Goal: Task Accomplishment & Management: Manage account settings

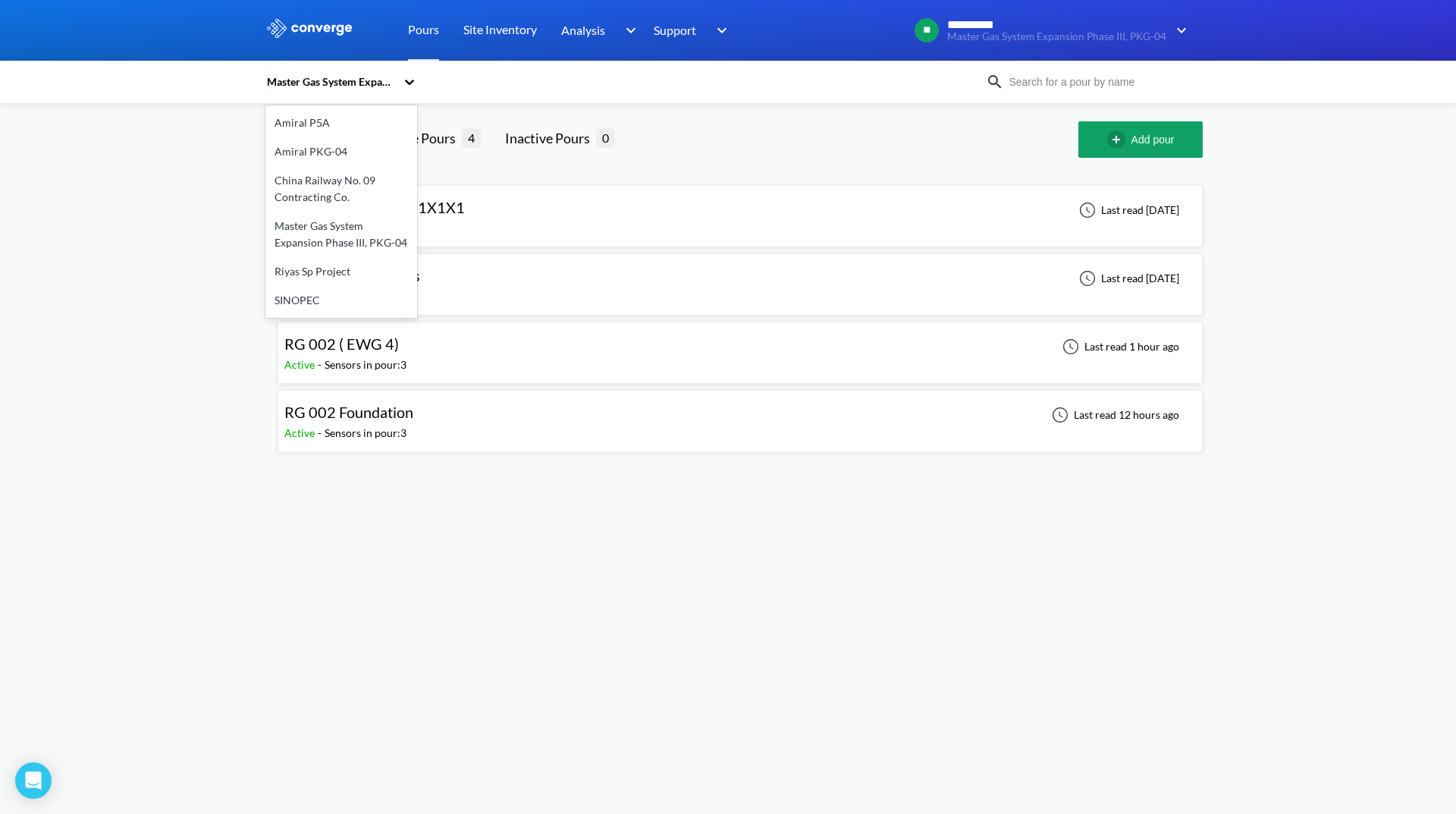
click at [352, 82] on div "Master Gas System Expansion Phase III, PKG-04" at bounding box center [331, 81] width 131 height 16
click at [369, 231] on div "Master Gas System Expansion Phase III, PKG-04" at bounding box center [341, 234] width 152 height 45
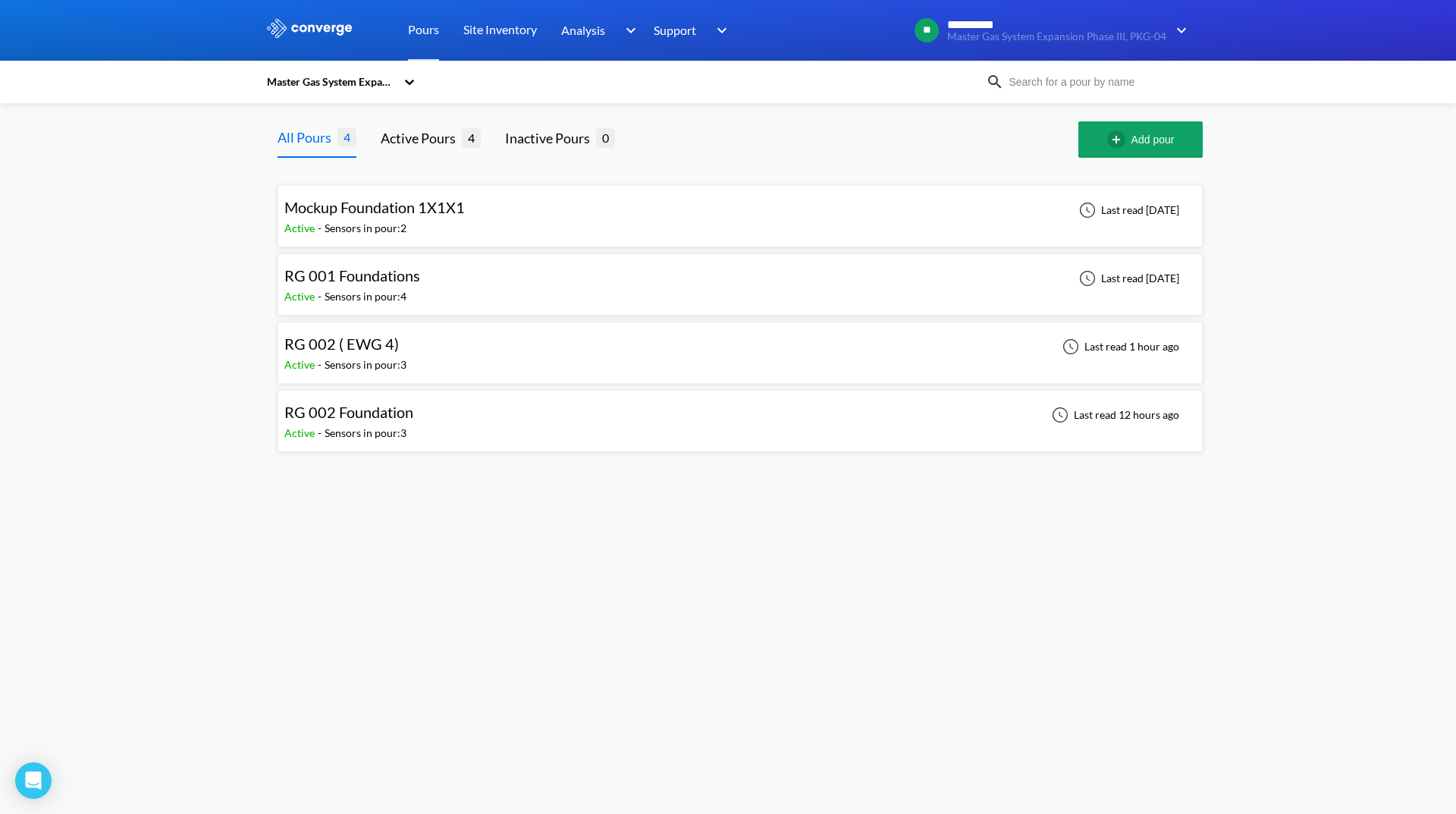
click at [393, 224] on div "Sensors in pour: 2" at bounding box center [365, 227] width 82 height 16
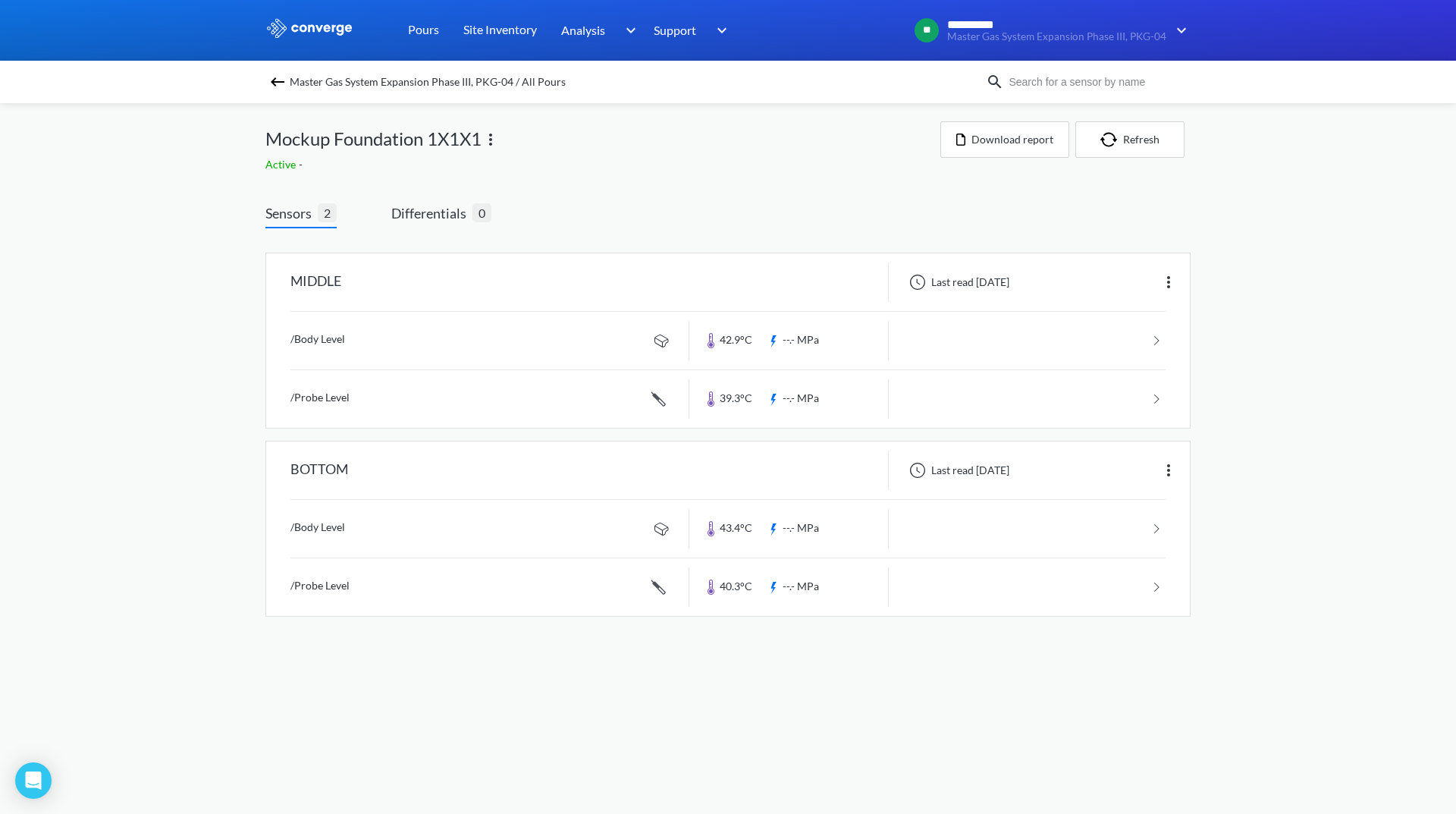
click at [491, 140] on img at bounding box center [490, 139] width 18 height 18
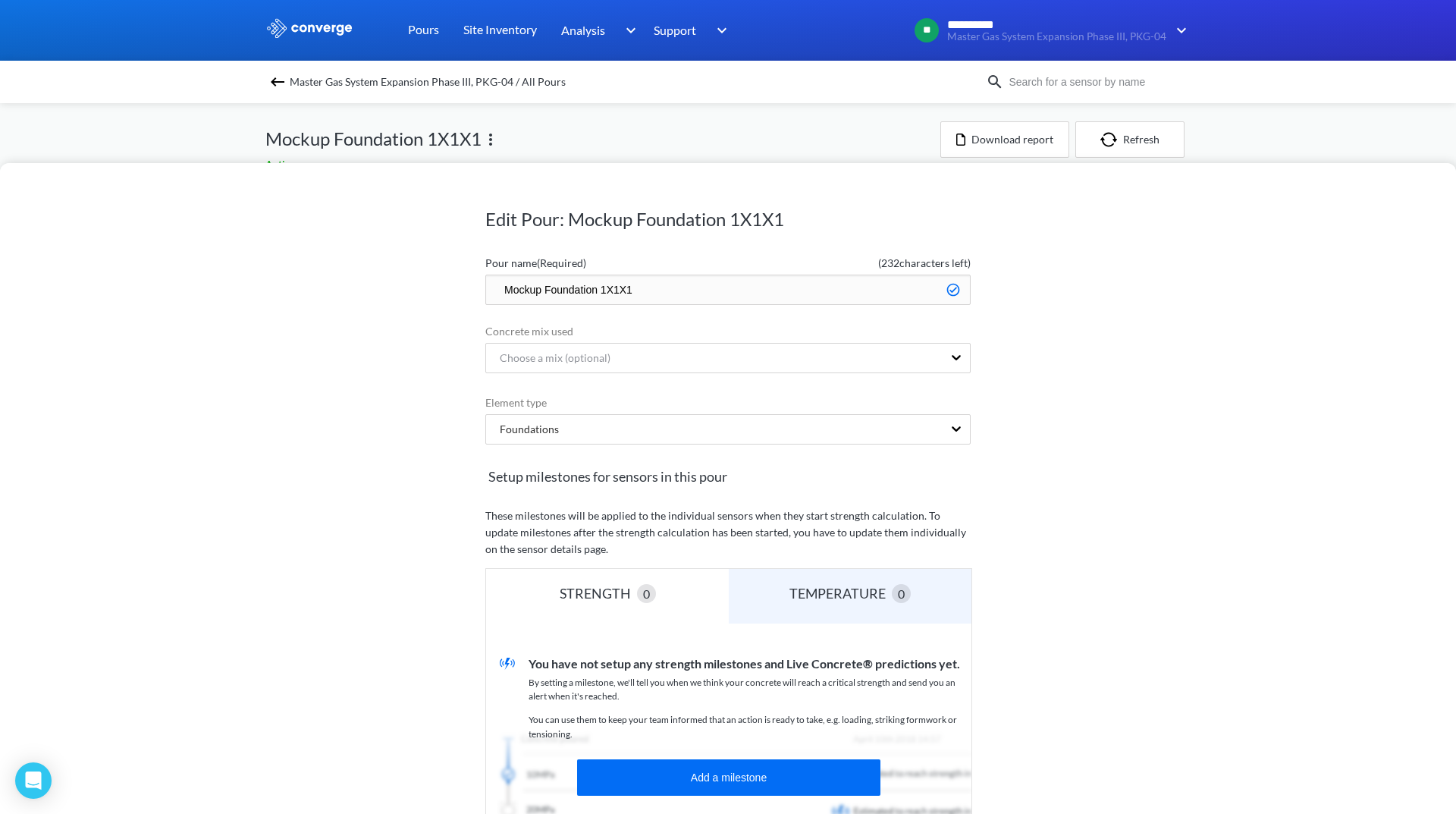
click at [762, 118] on div "Edit Pour: Mockup Foundation 1X1X1 Pour name (Required) ( 232 characters left) …" at bounding box center [728, 407] width 1456 height 814
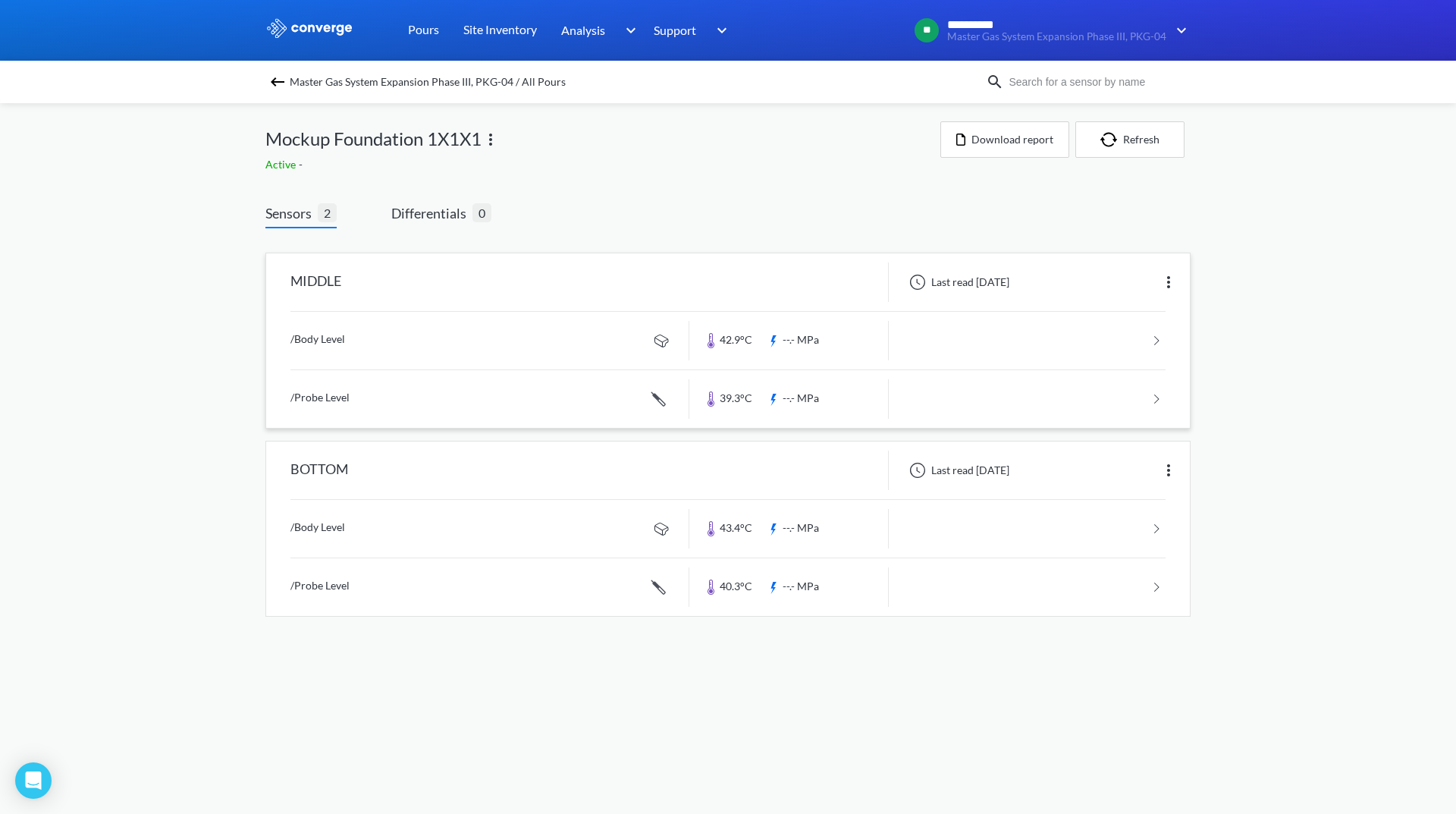
click at [1173, 279] on img at bounding box center [1168, 282] width 18 height 18
click at [1140, 288] on div "Edit" at bounding box center [1129, 282] width 97 height 29
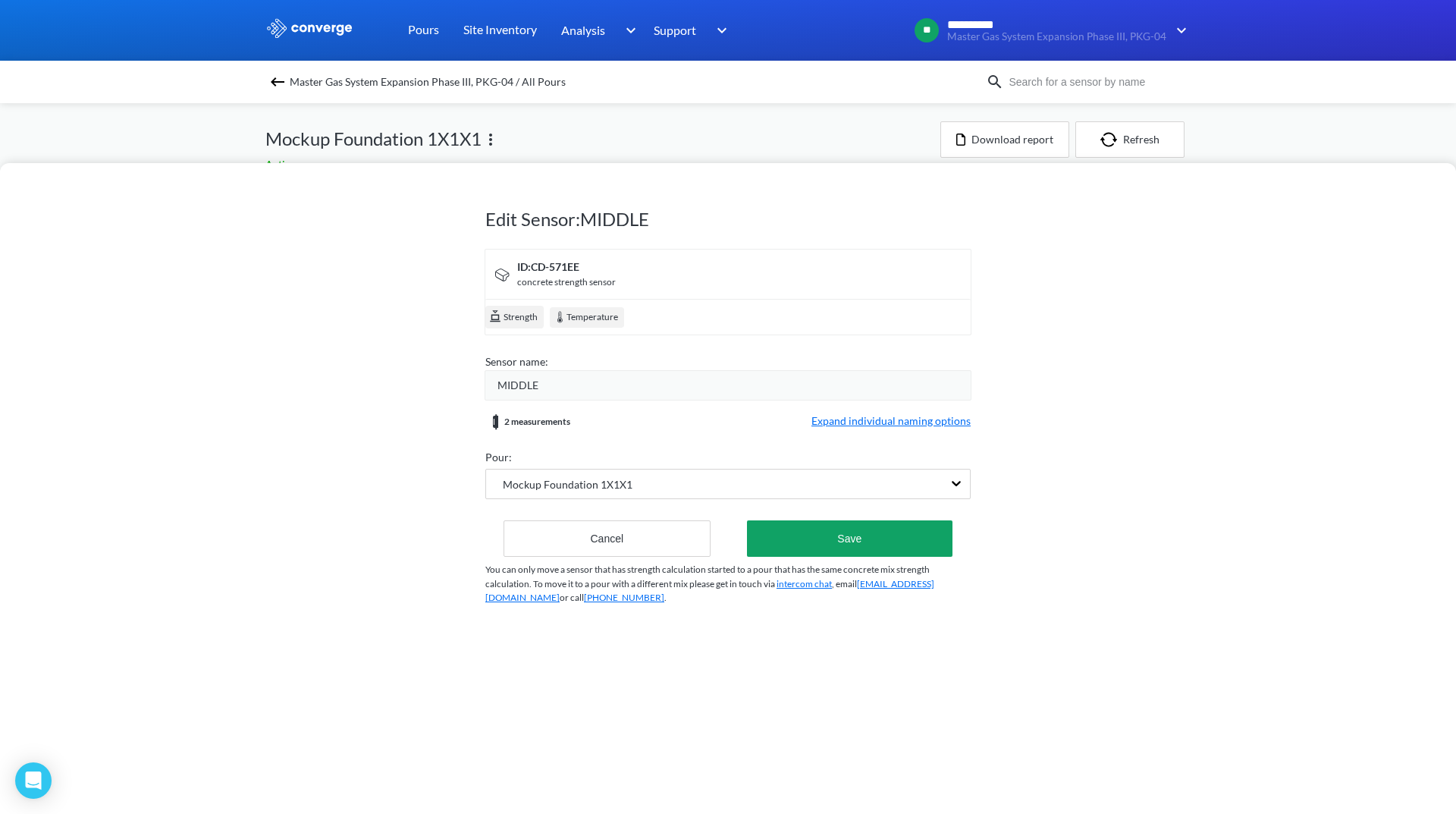
click at [747, 125] on div "Edit Sensor: MIDDLE ID: CD-571EE concrete strength sensor Strength Temperature …" at bounding box center [728, 407] width 1456 height 814
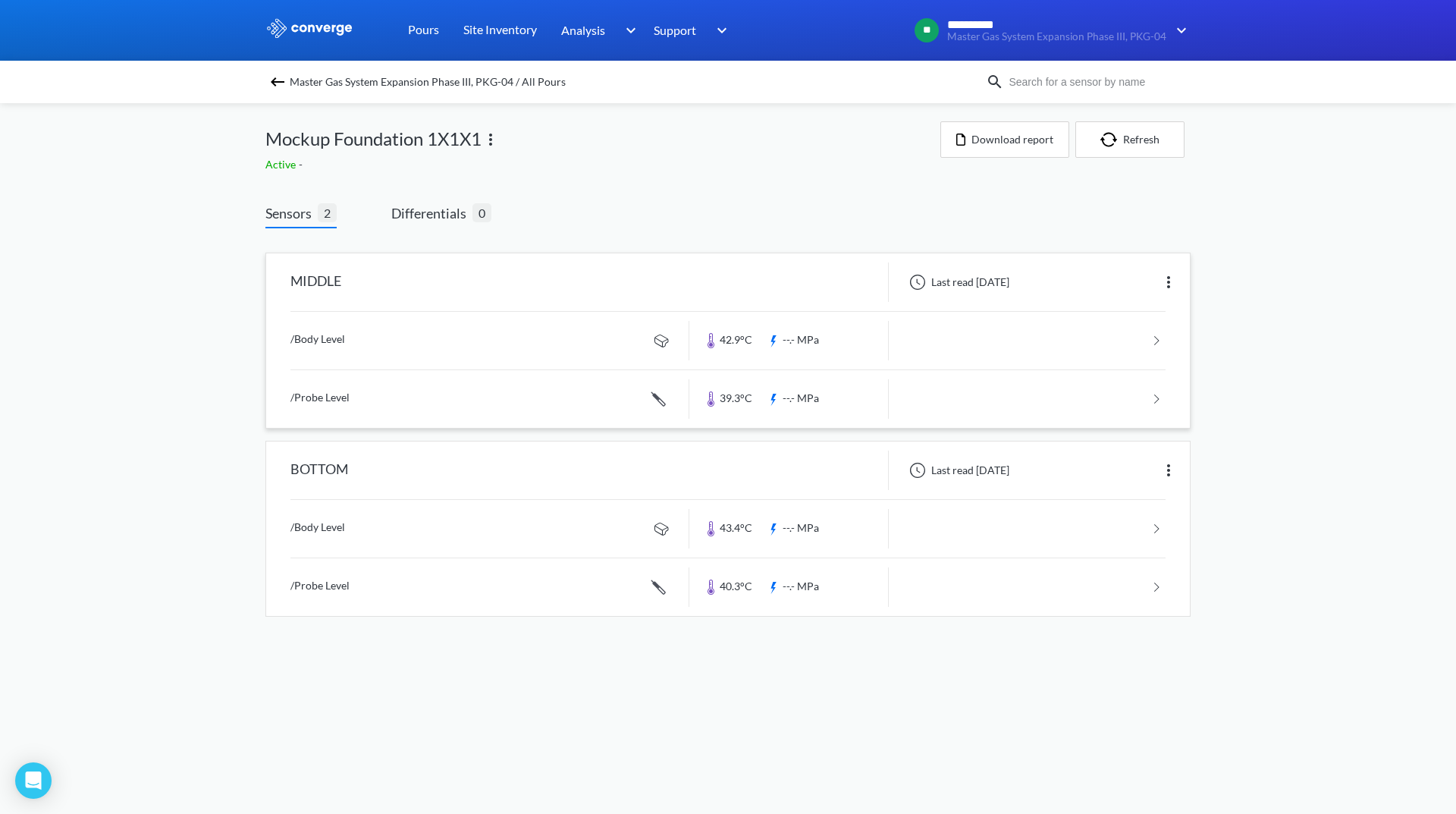
click at [488, 134] on img at bounding box center [490, 139] width 18 height 18
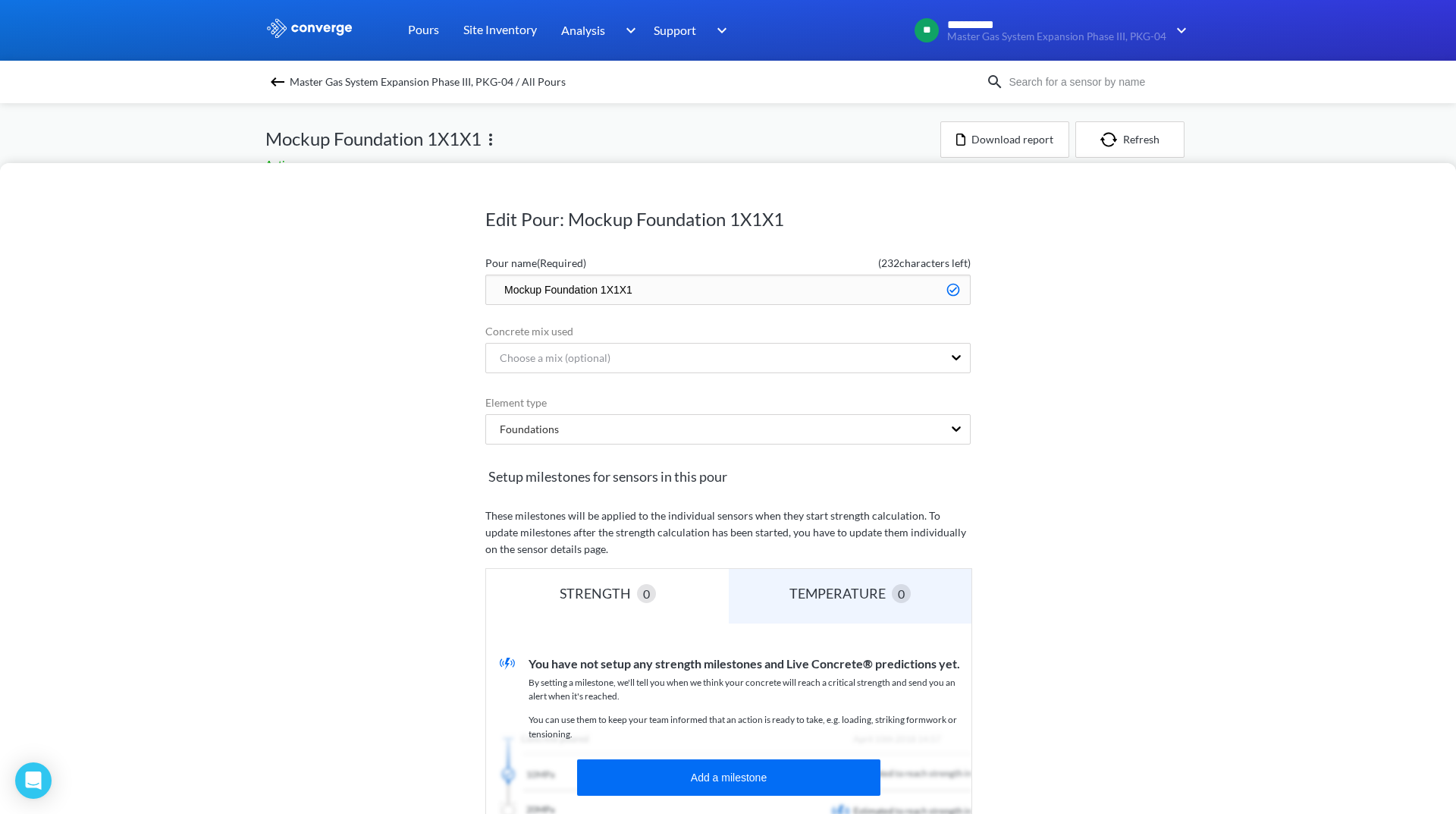
click at [779, 140] on div "Edit Pour: Mockup Foundation 1X1X1 Pour name (Required) ( 232 characters left) …" at bounding box center [728, 407] width 1456 height 814
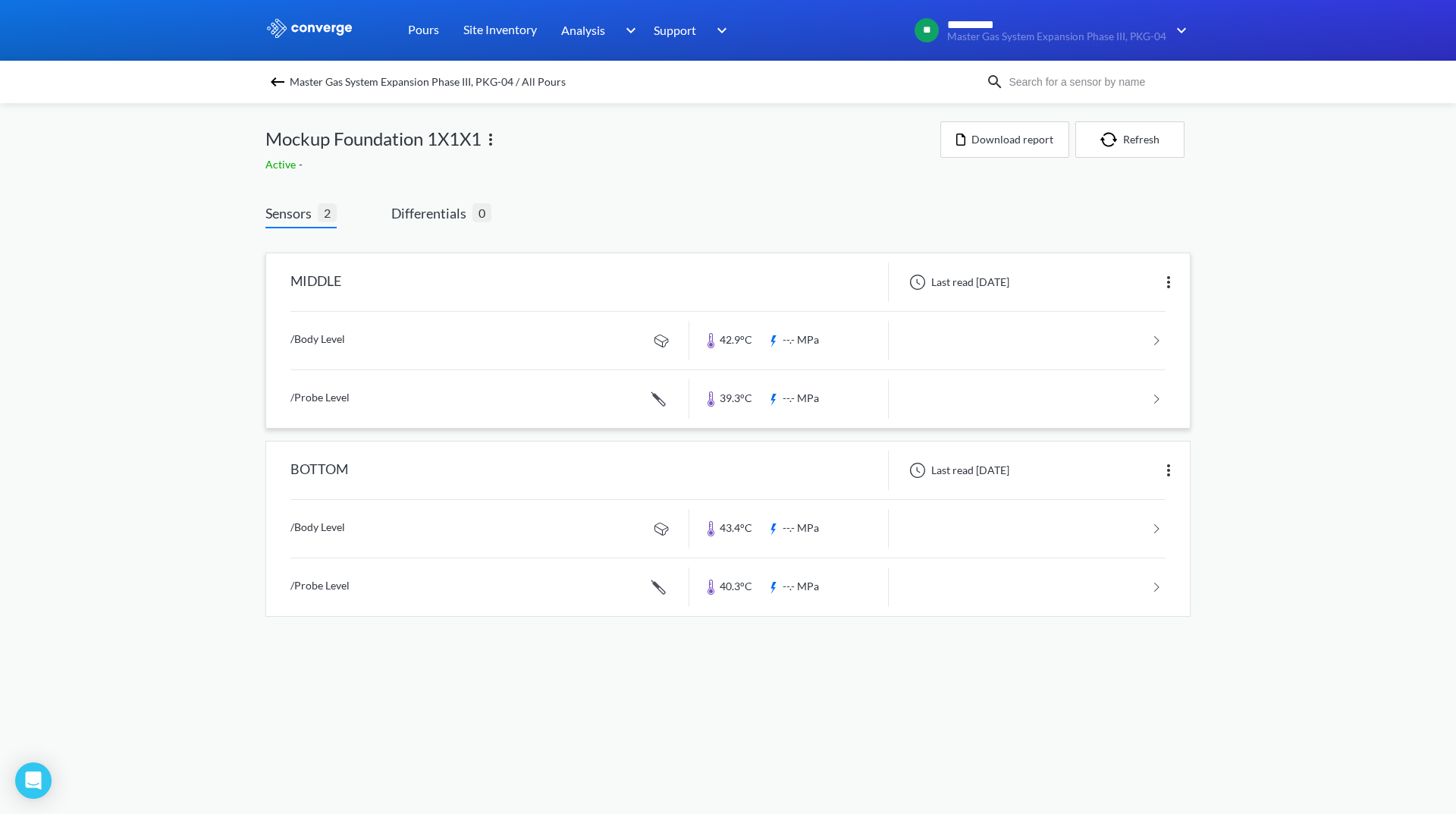
click at [1121, 347] on link at bounding box center [728, 340] width 875 height 58
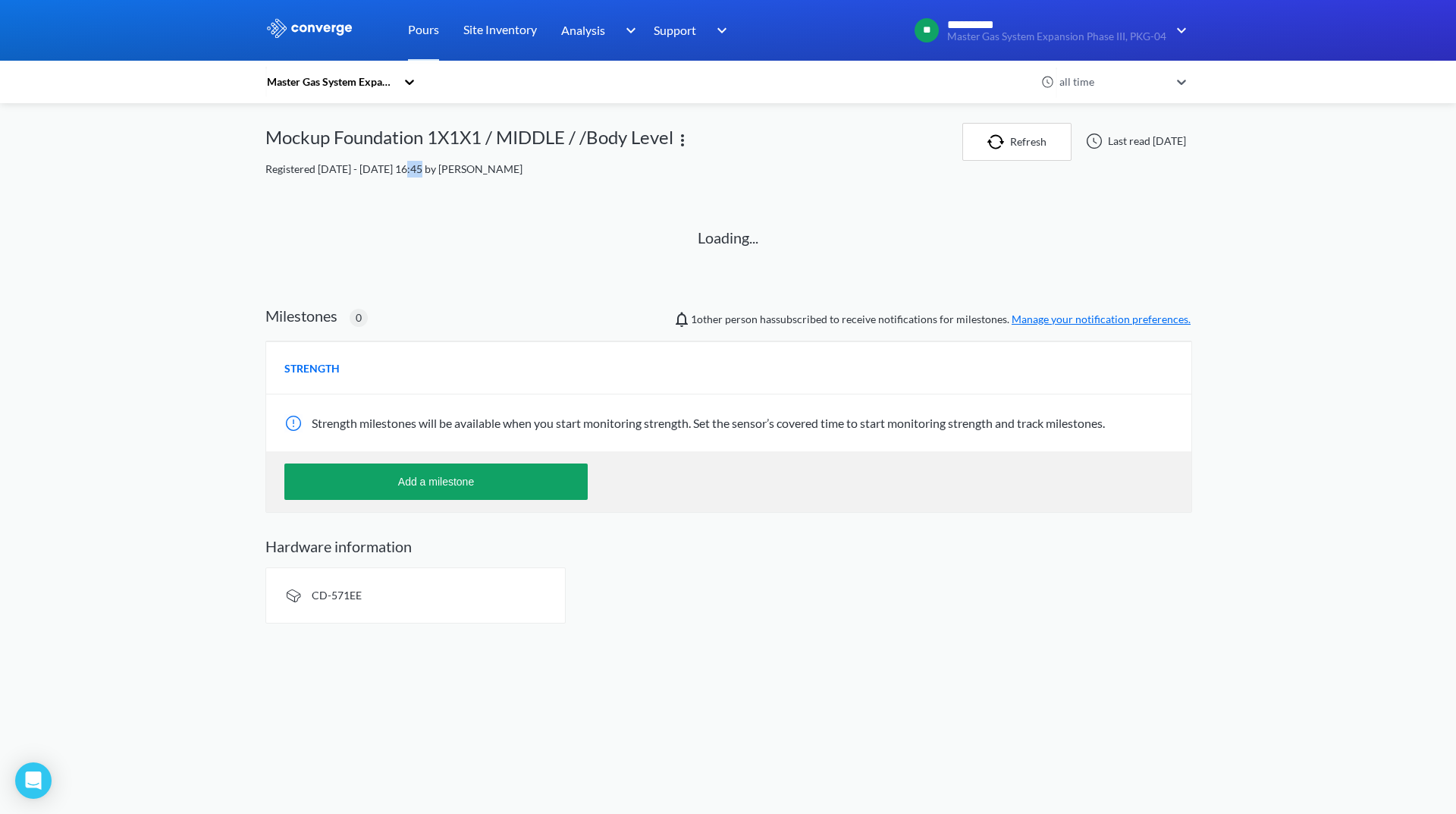
drag, startPoint x: 401, startPoint y: 166, endPoint x: 417, endPoint y: 166, distance: 16.0
click at [417, 166] on span "Registered [DATE] - [DATE] 16:45 by [PERSON_NAME]" at bounding box center [394, 168] width 257 height 13
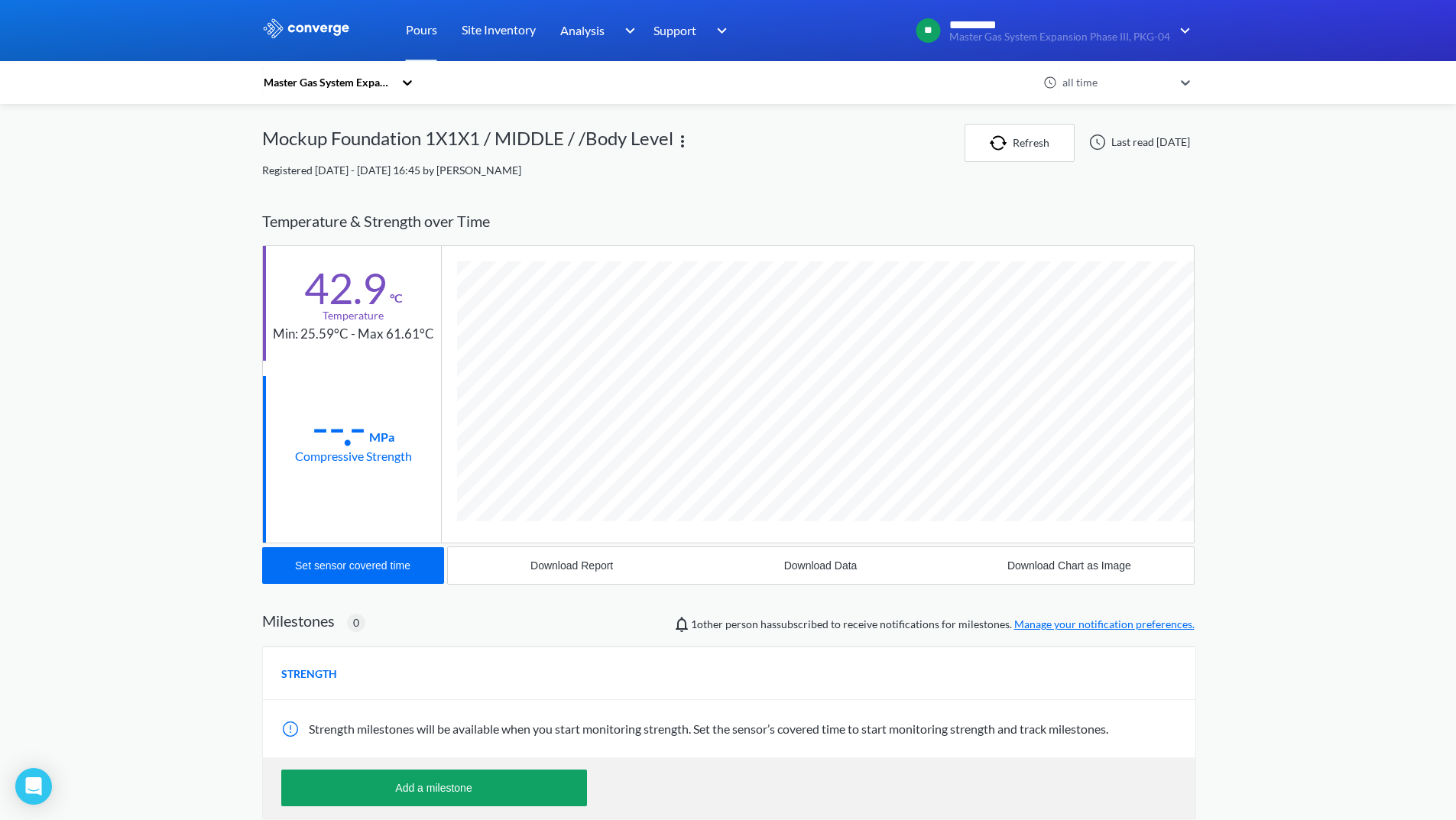
scroll to position [807, 932]
click at [424, 199] on div "Temperature & Strength over Time" at bounding box center [728, 220] width 932 height 48
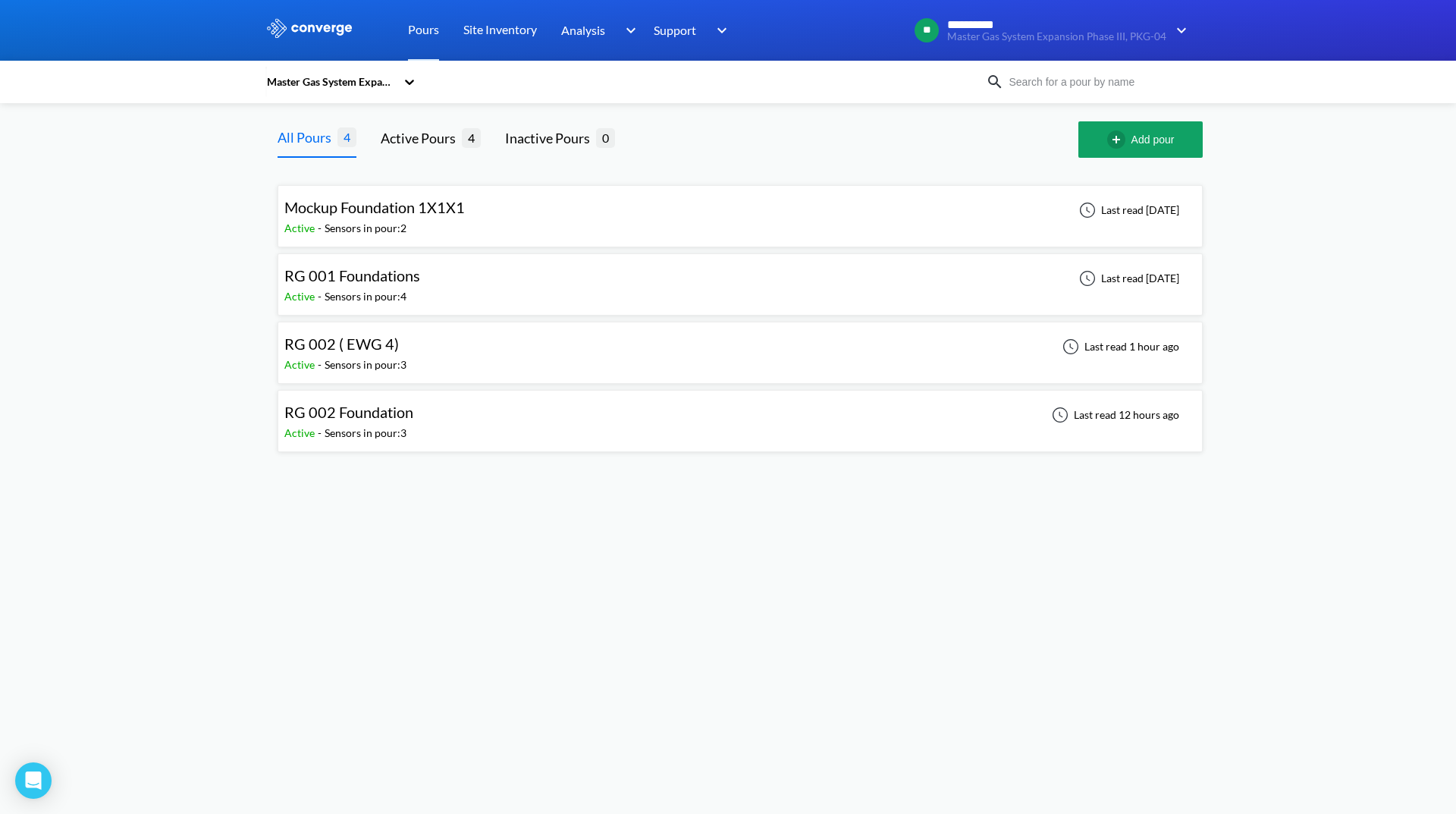
click at [452, 289] on div "RG 001 Foundations Active - Sensors in pour: 4 Last read [DATE]" at bounding box center [740, 284] width 912 height 48
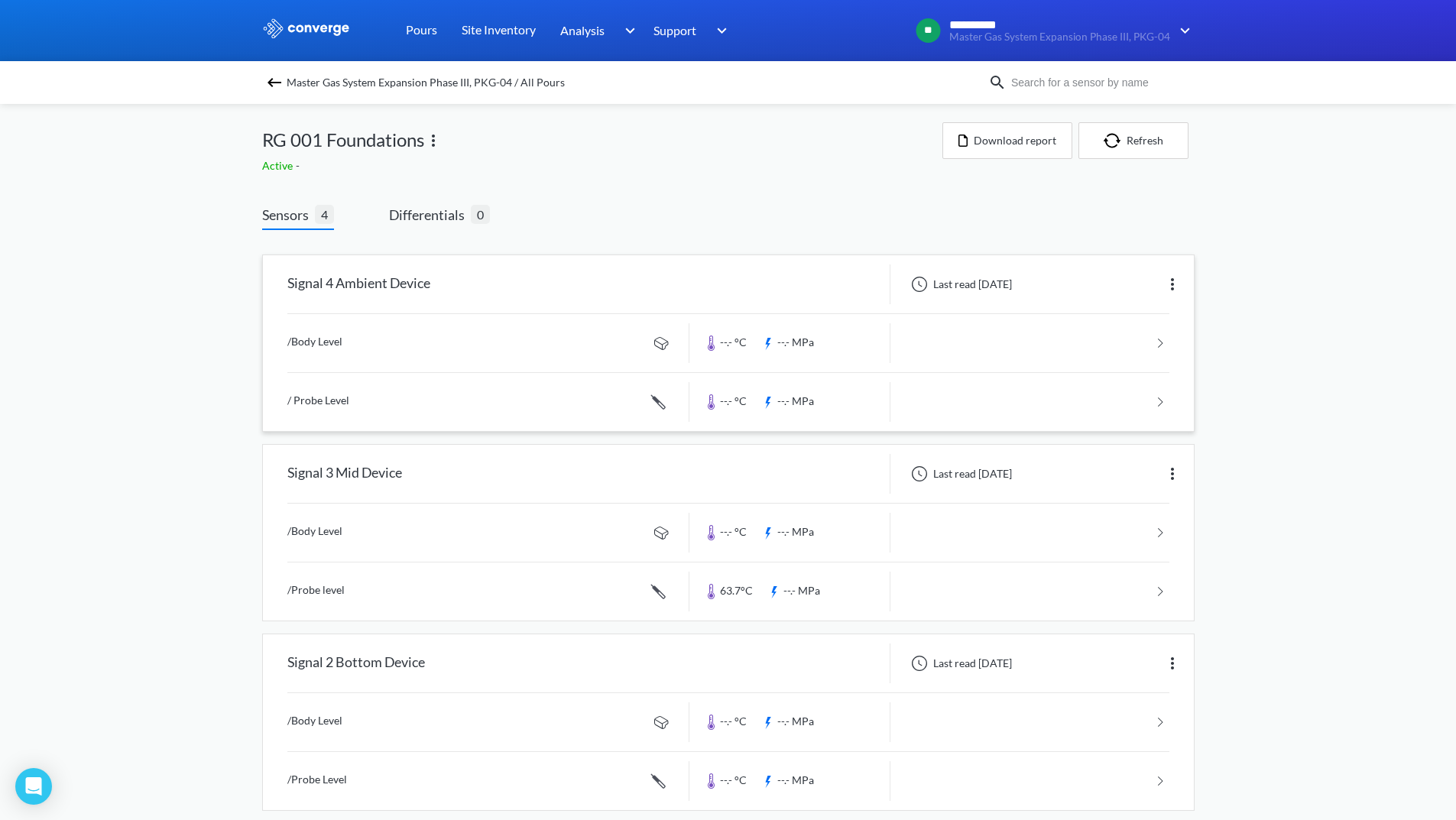
click at [997, 350] on link at bounding box center [728, 343] width 882 height 58
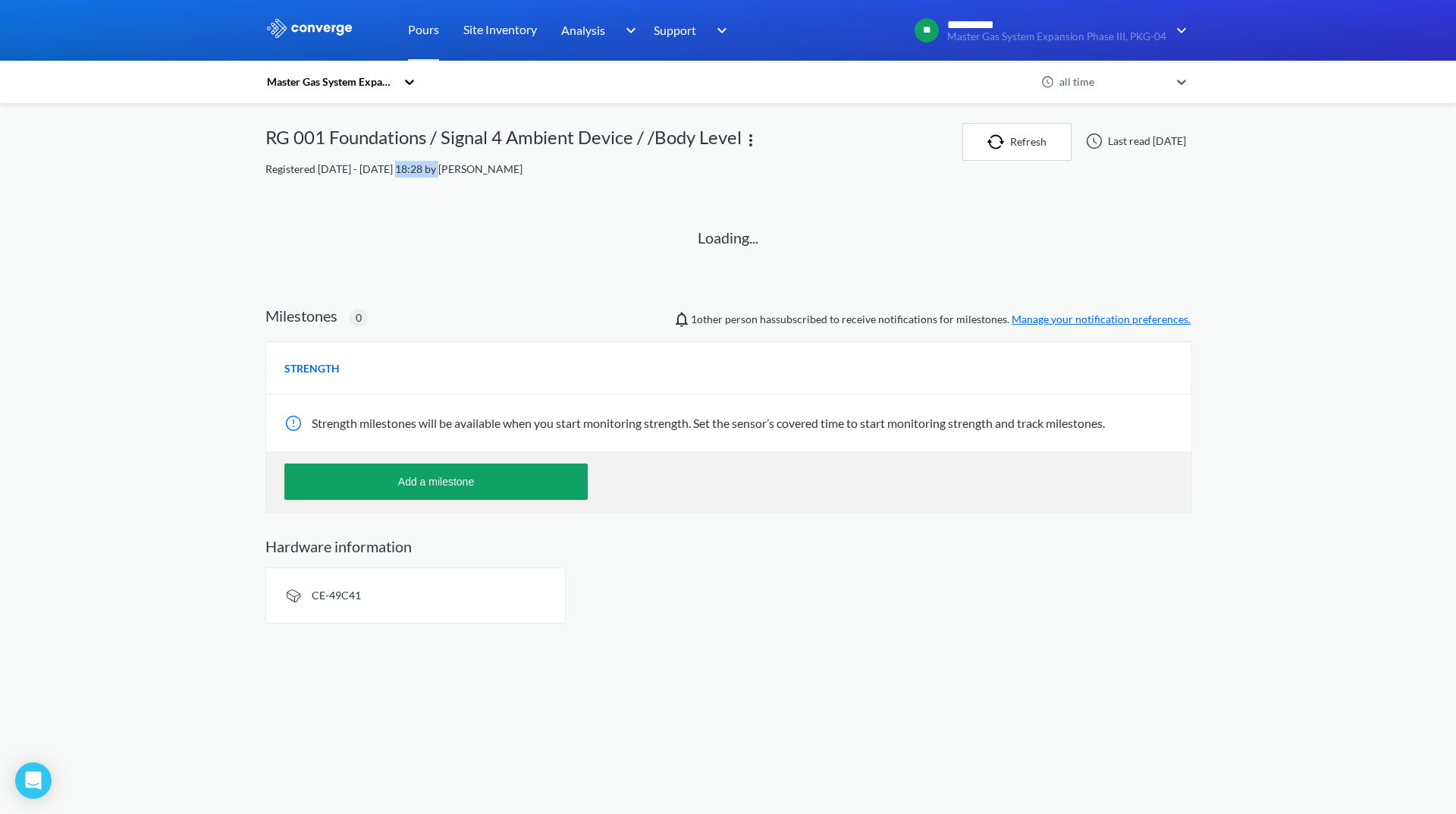
drag, startPoint x: 424, startPoint y: 171, endPoint x: 434, endPoint y: 172, distance: 10.0
click at [434, 172] on span "Registered [DATE] - [DATE] 18:28 by [PERSON_NAME]" at bounding box center [394, 168] width 257 height 13
click at [427, 187] on div "Master Gas System Expansion Phase III, PKG-04 all time RG 001 Foundations / Sig…" at bounding box center [728, 373] width 925 height 501
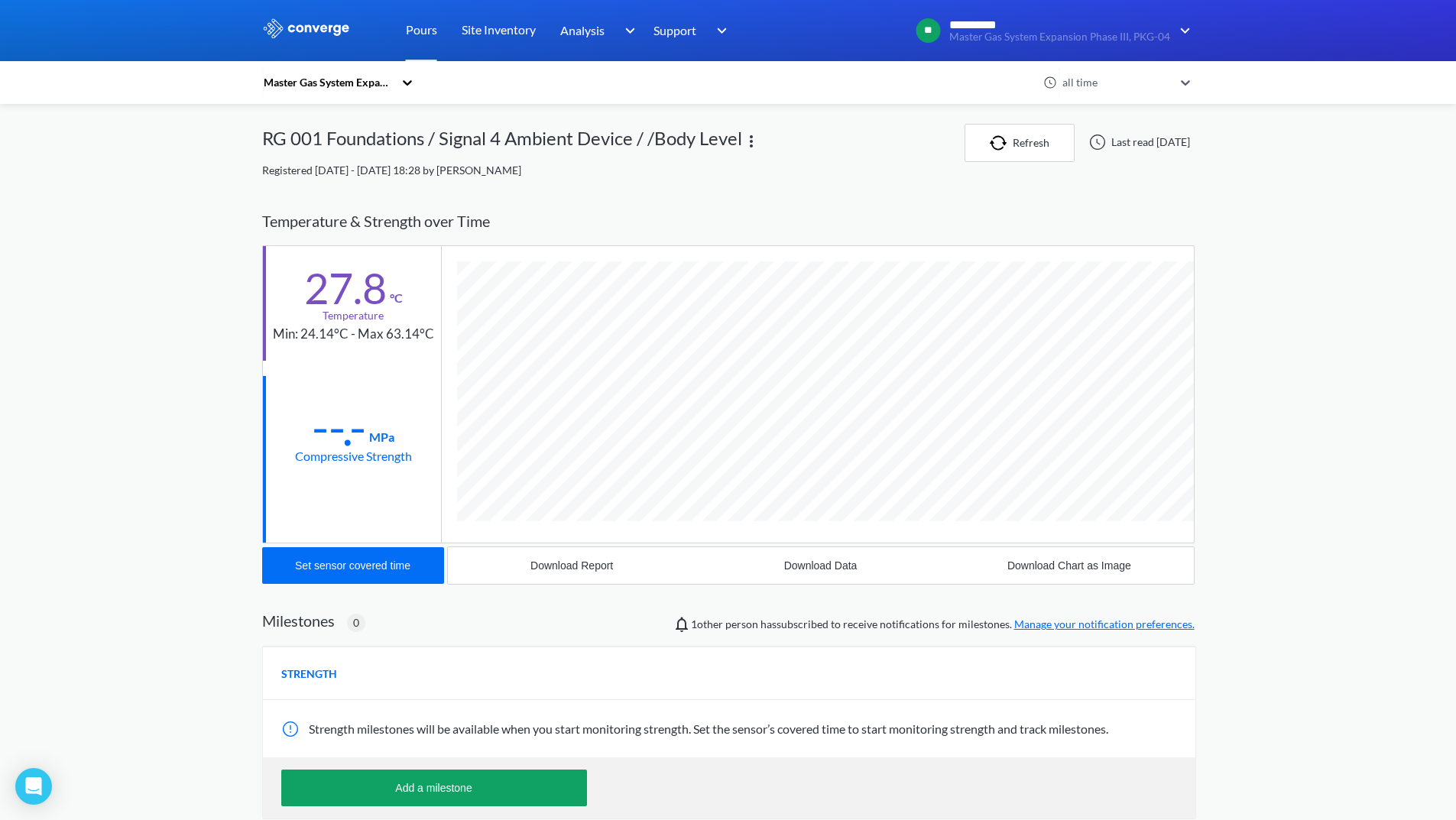
scroll to position [807, 932]
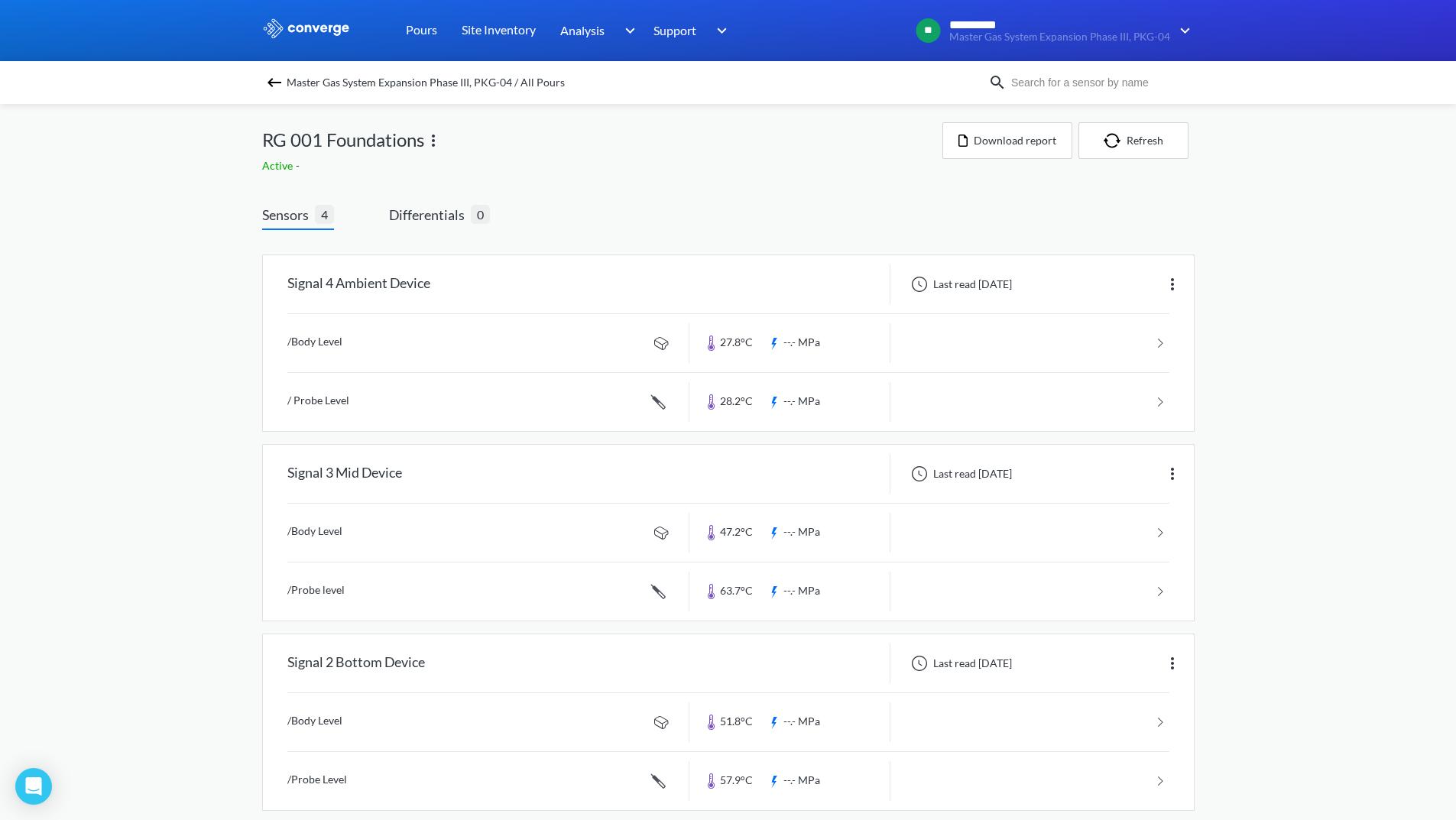
click at [278, 73] on img at bounding box center [274, 82] width 18 height 18
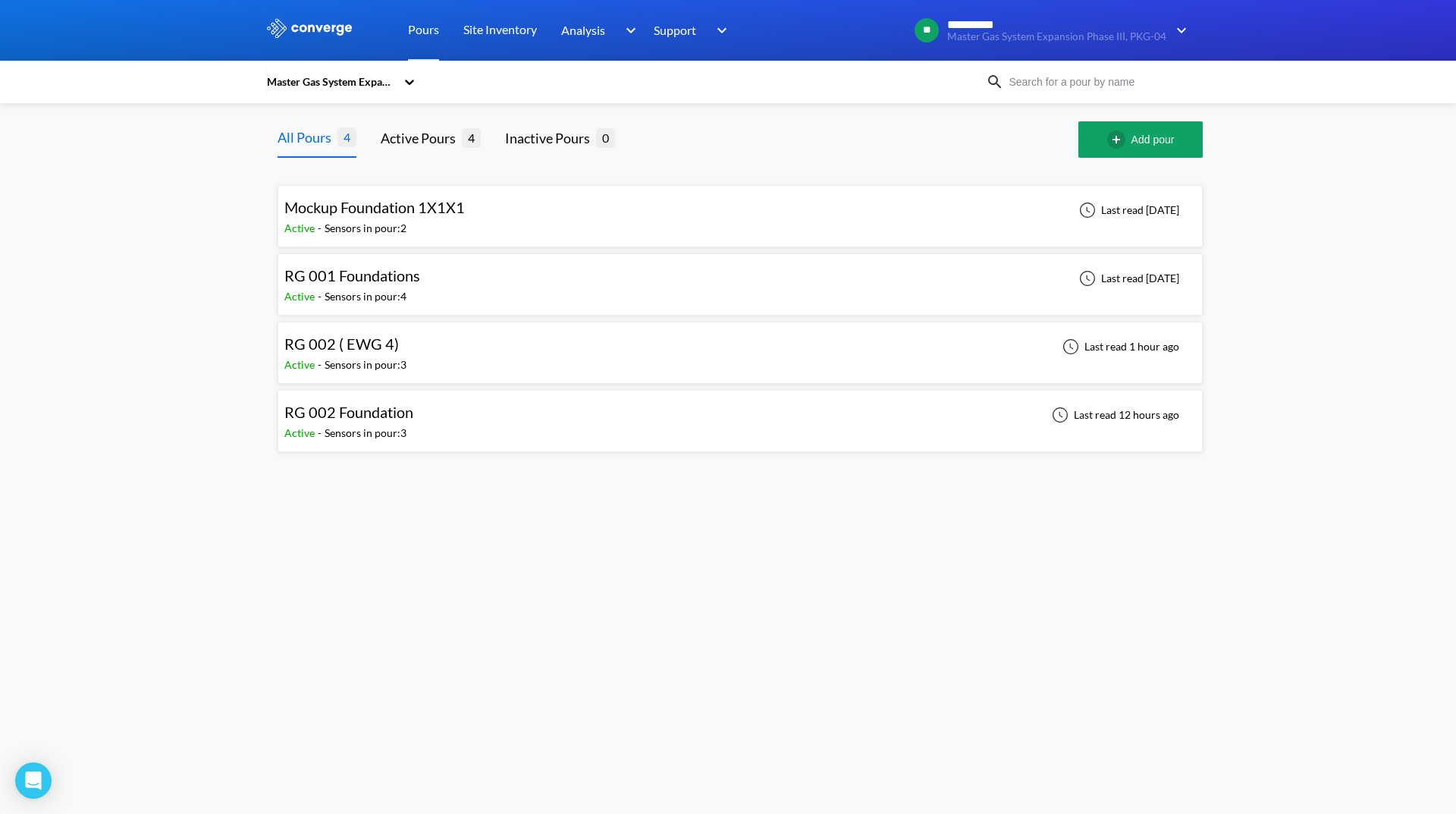
click at [451, 356] on div "RG 002 ( EWG 4) Active - Sensors in pour: 3 Last read 1 hour ago" at bounding box center [740, 353] width 912 height 48
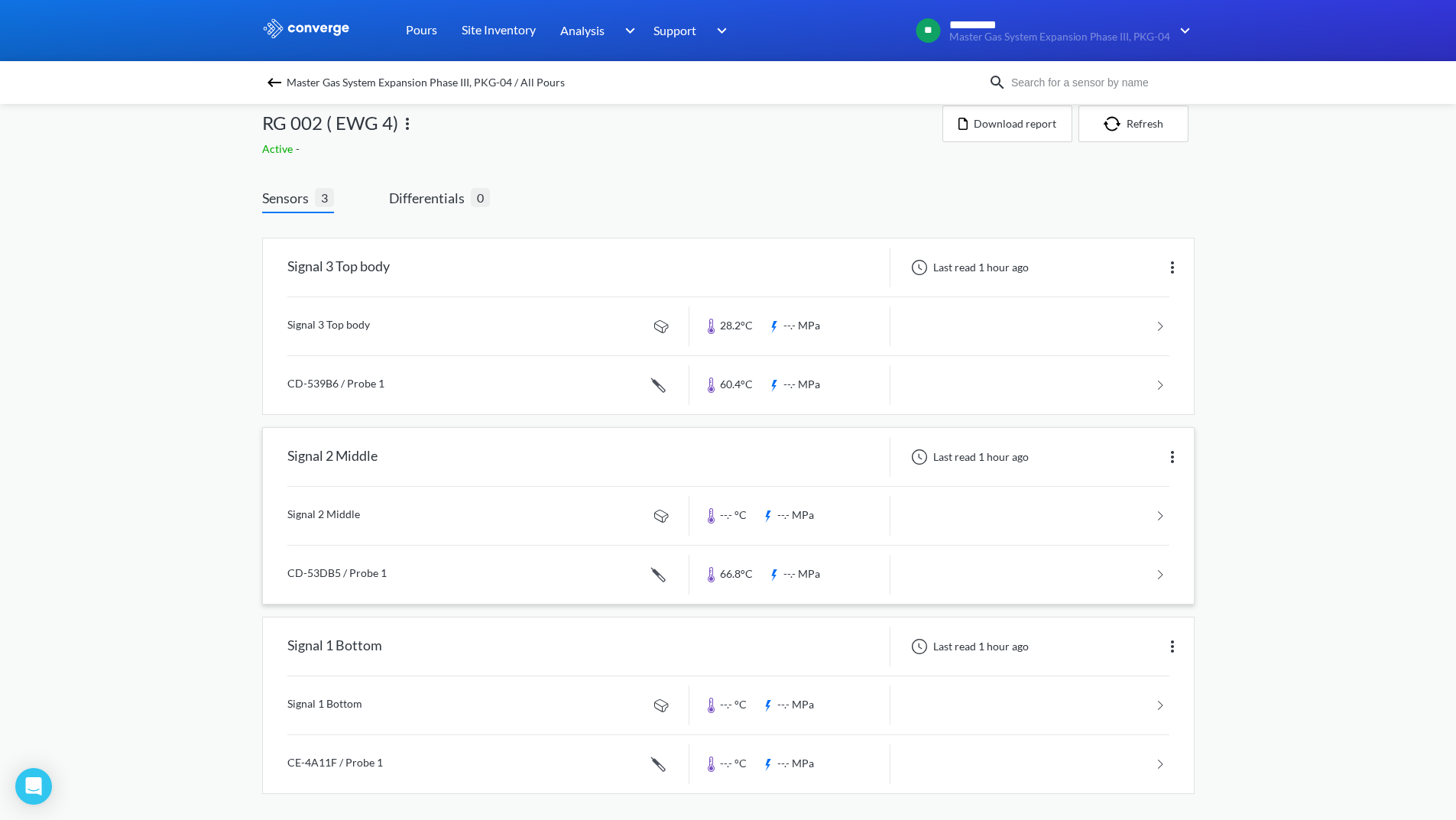
scroll to position [21, 0]
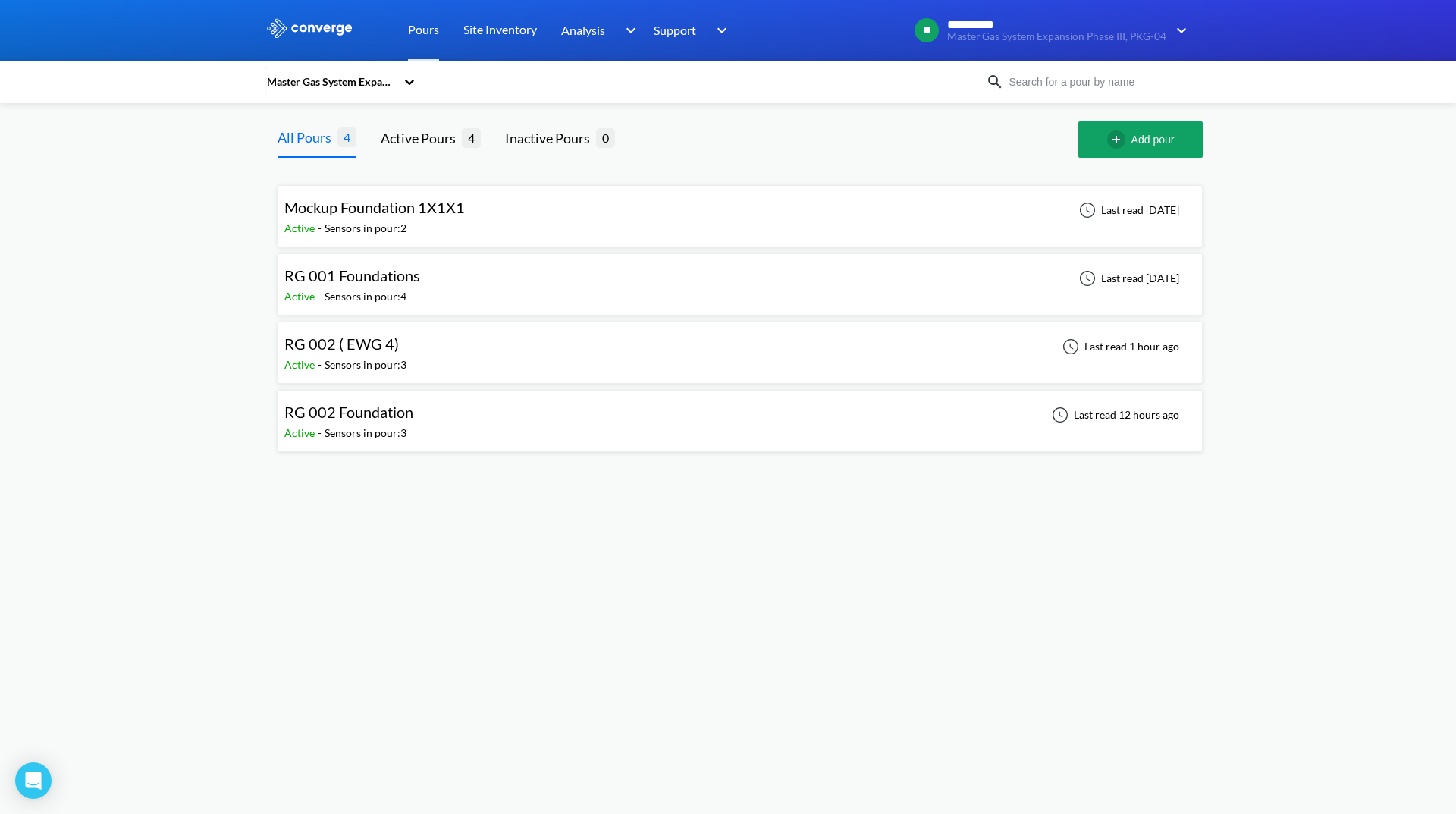
click at [466, 348] on div "RG 002 ( EWG 4) Active - Sensors in pour: 3 Last read 1 hour ago" at bounding box center [740, 353] width 912 height 48
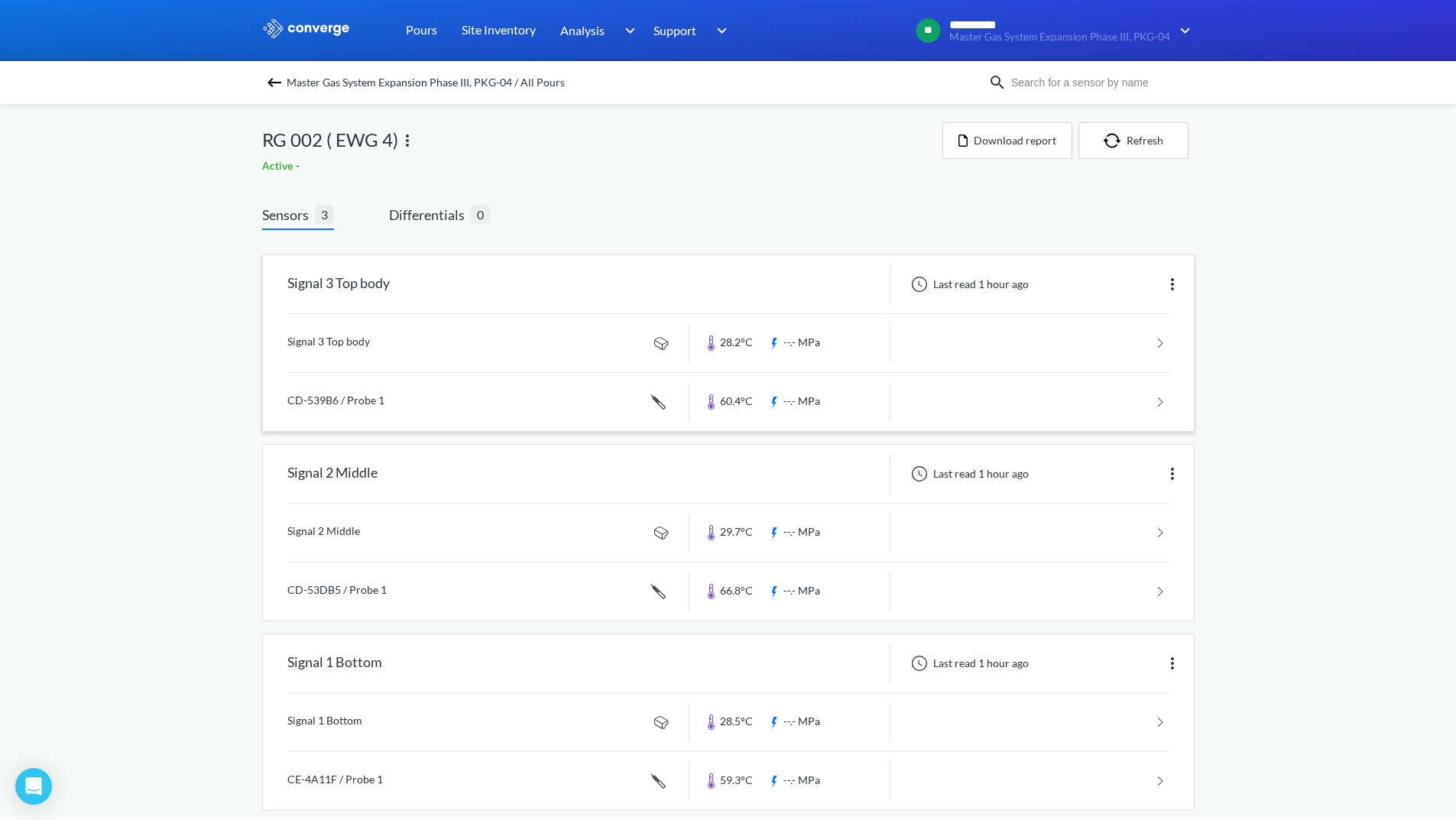
click at [1037, 340] on link at bounding box center [728, 343] width 882 height 58
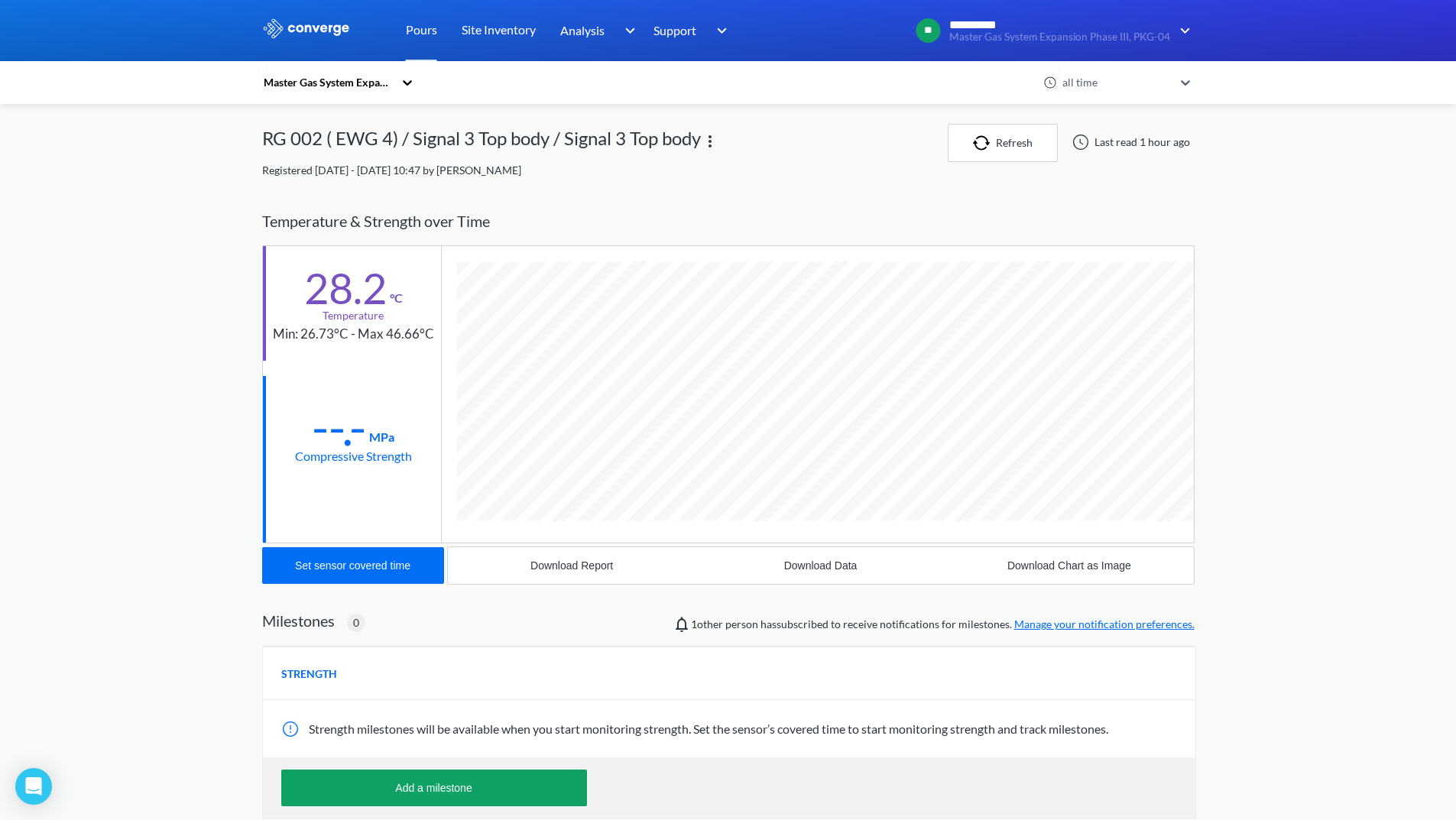
scroll to position [807, 932]
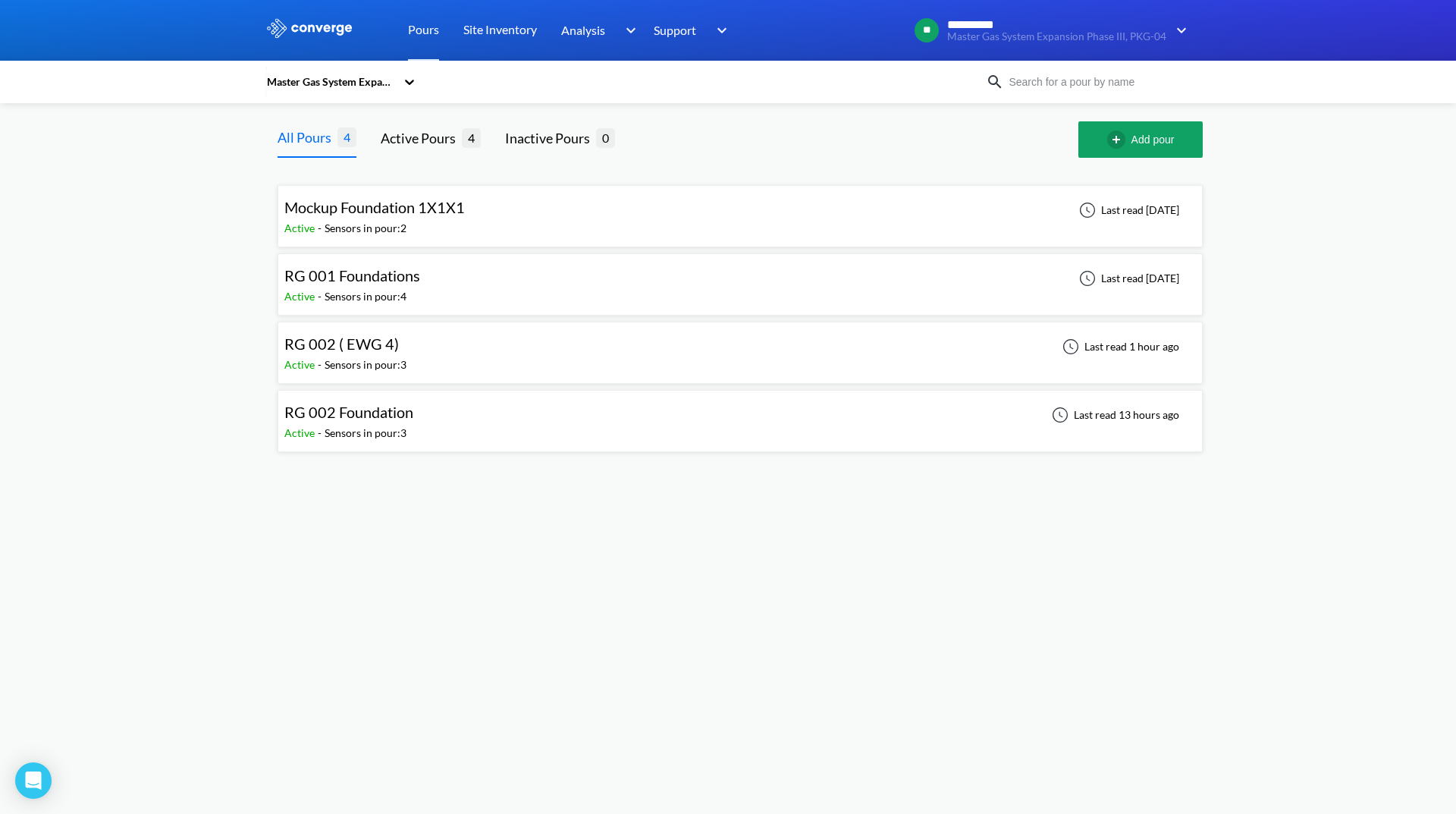
click at [536, 422] on div "RG 002 Foundation Active - Sensors in pour: 3 Last read 13 hours ago" at bounding box center [740, 421] width 912 height 48
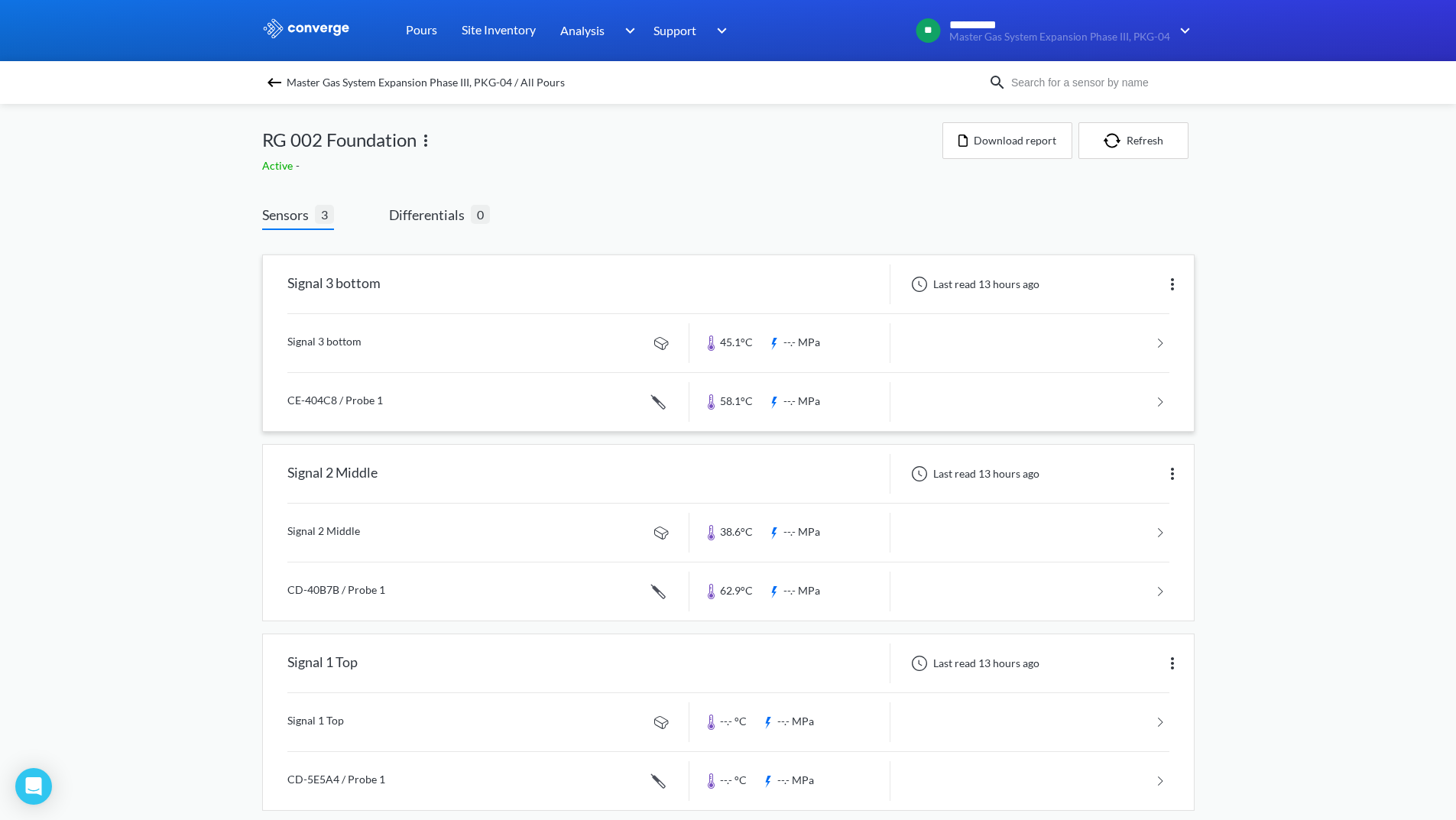
click at [1076, 344] on link at bounding box center [728, 343] width 882 height 58
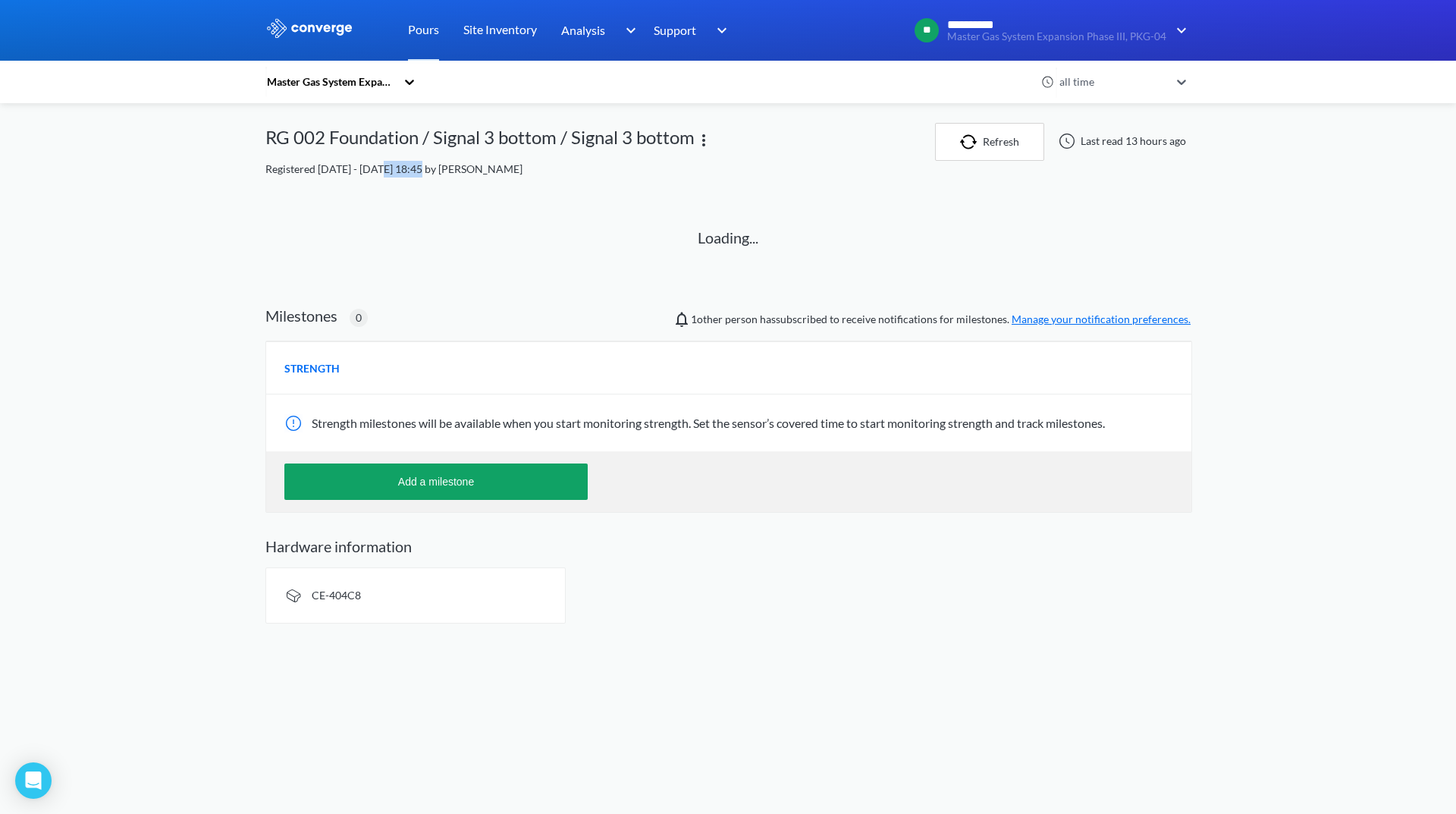
drag, startPoint x: 377, startPoint y: 168, endPoint x: 417, endPoint y: 176, distance: 40.8
click at [417, 176] on div "Registered 9 days ago - Aug 24th, 2025, 18:45 by Asad Ullah" at bounding box center [728, 168] width 925 height 16
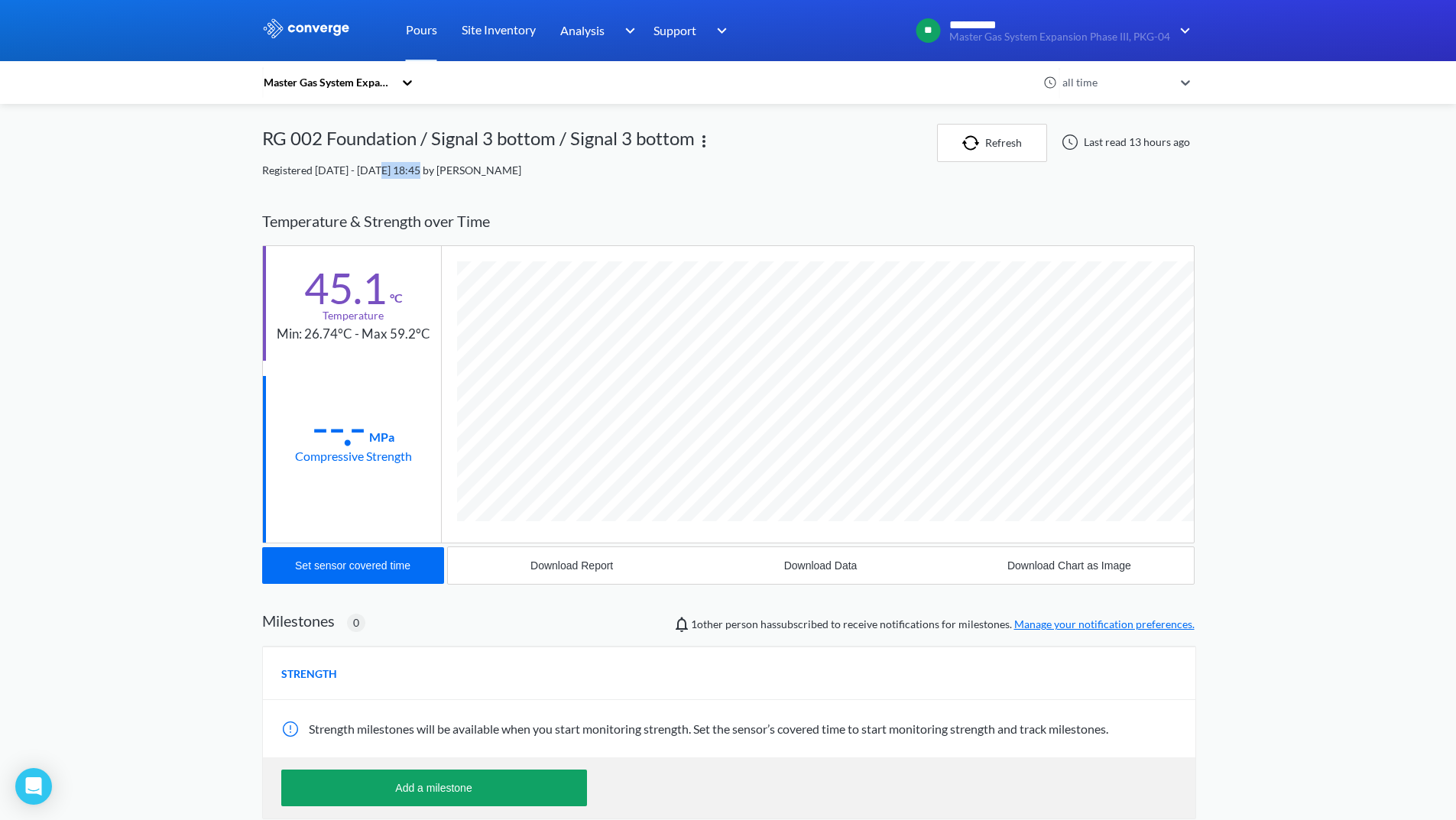
scroll to position [807, 932]
click at [507, 202] on div "Temperature & Strength over Time" at bounding box center [728, 220] width 932 height 48
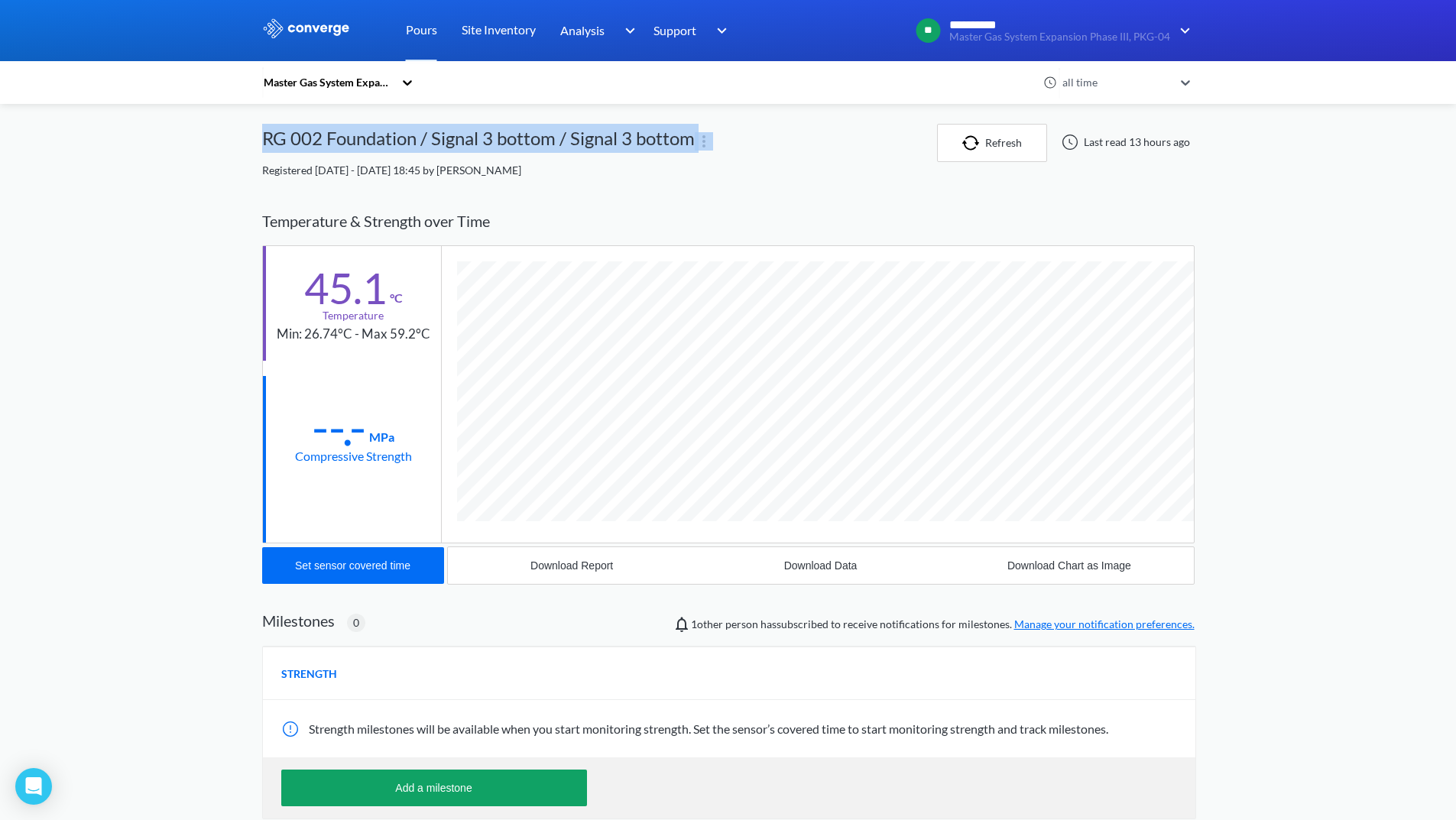
drag, startPoint x: 267, startPoint y: 140, endPoint x: 702, endPoint y: 154, distance: 435.2
click at [702, 154] on div "RG 002 Foundation / Signal 3 bottom / Signal 3 bottom" at bounding box center [600, 143] width 675 height 38
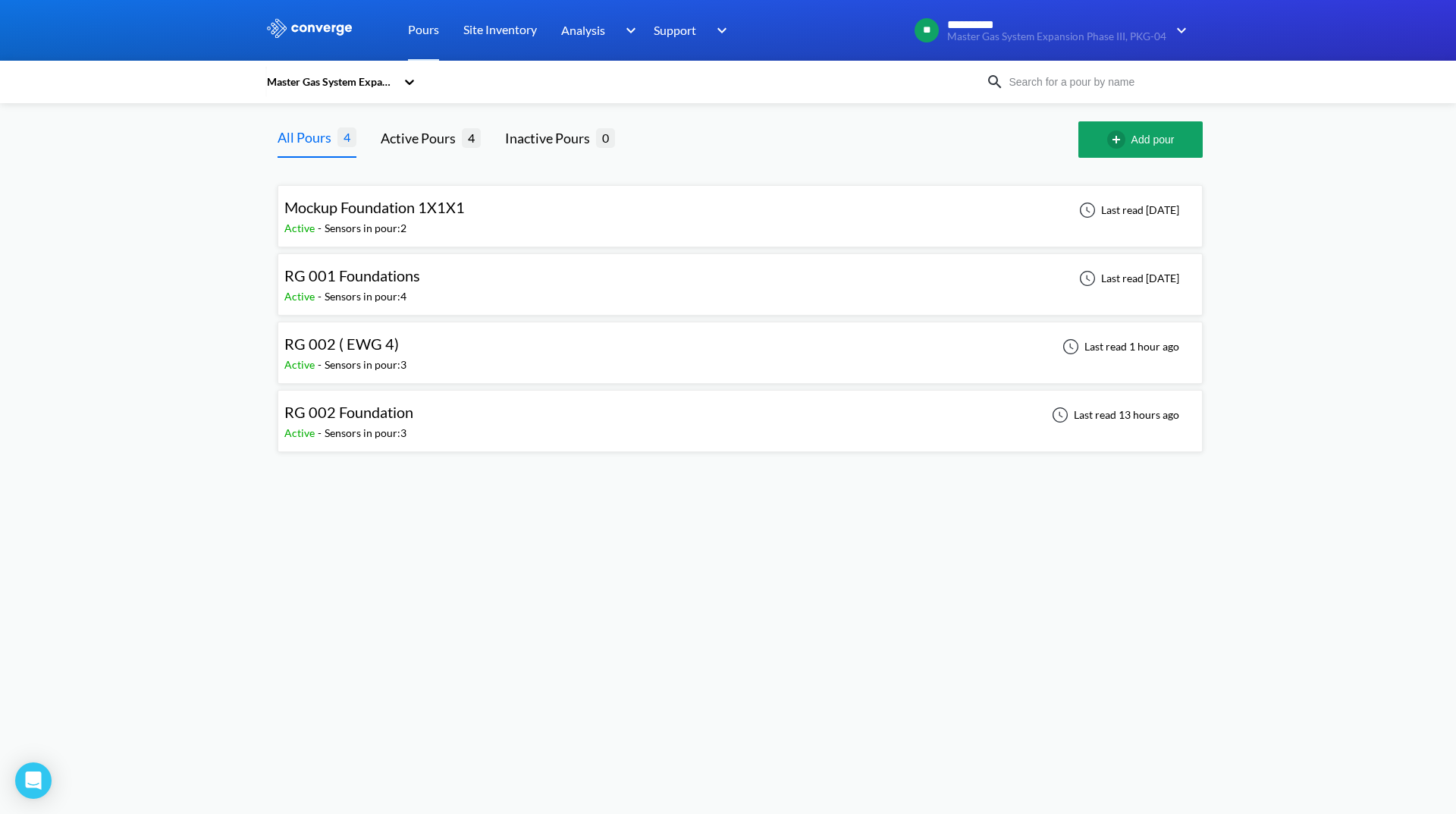
click at [452, 418] on div "RG 002 Foundation Active - Sensors in pour: 3 Last read 13 hours ago" at bounding box center [740, 421] width 912 height 48
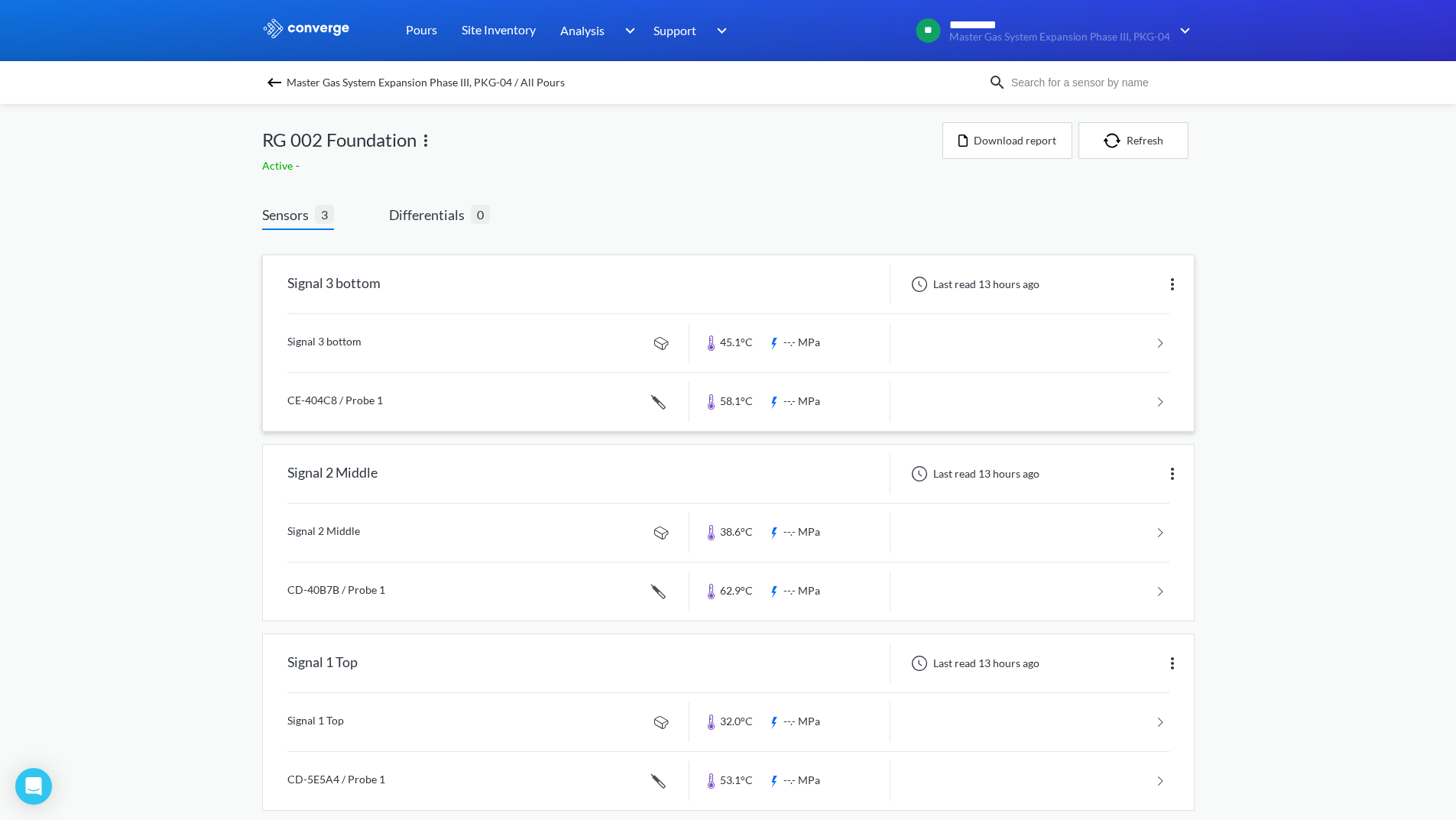
click at [1173, 282] on img at bounding box center [1172, 284] width 18 height 18
click at [1132, 290] on div "Edit" at bounding box center [1133, 284] width 98 height 29
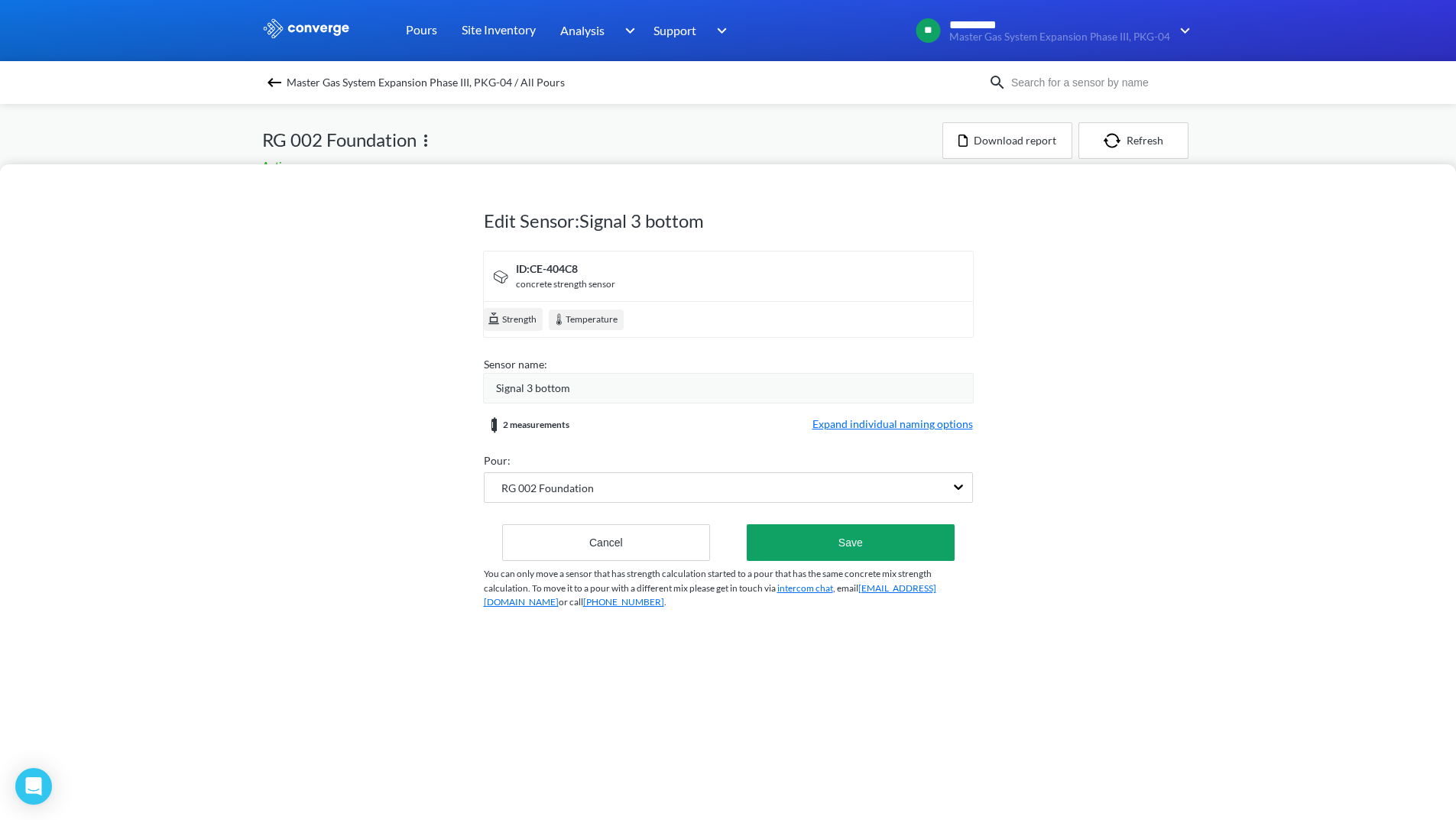
click at [582, 384] on div "Signal 3 bottom" at bounding box center [735, 388] width 477 height 16
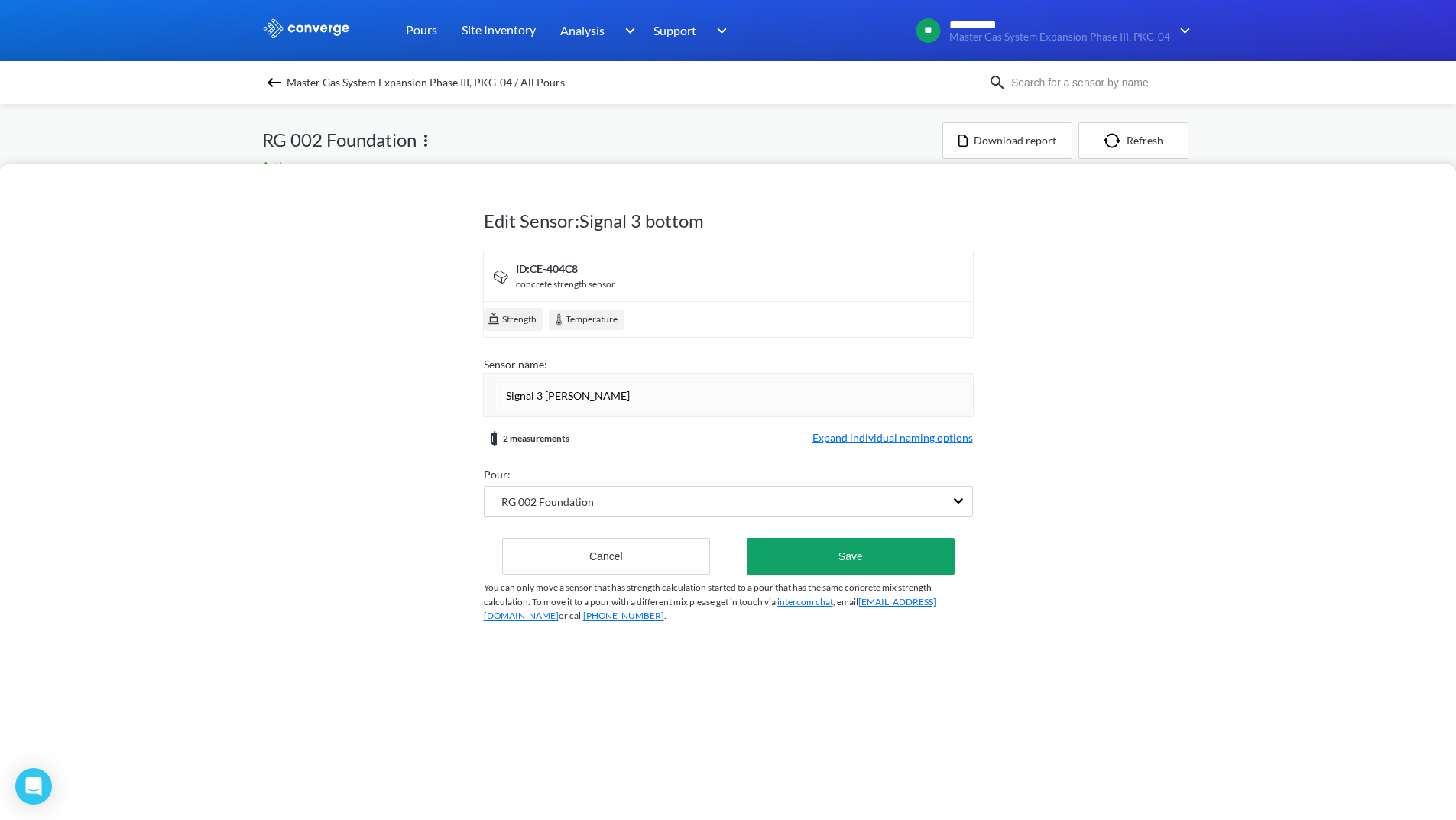
type input "Signal 3 BOTTOM"
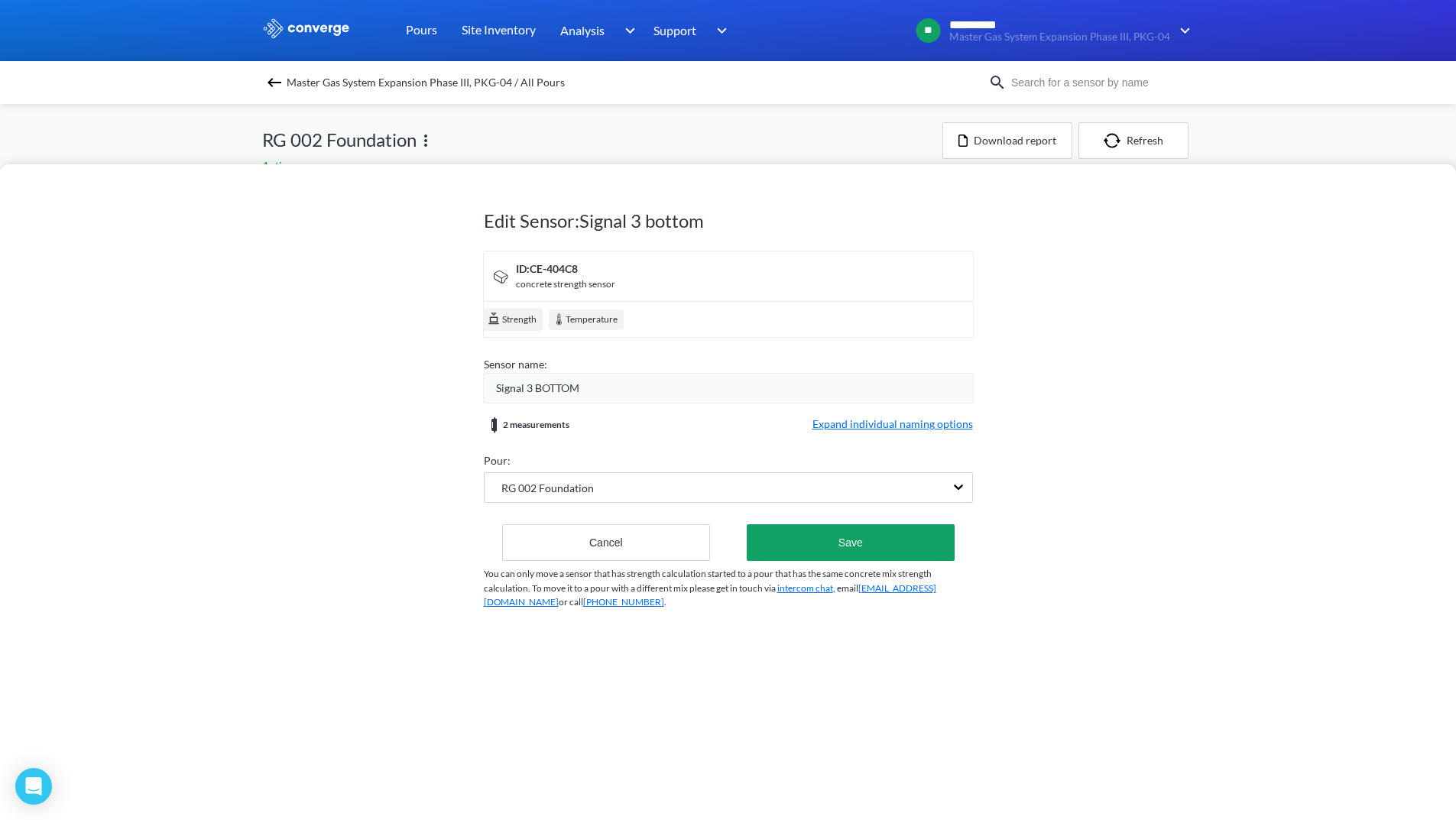
click at [951, 432] on span "Expand individual naming options" at bounding box center [892, 425] width 161 height 18
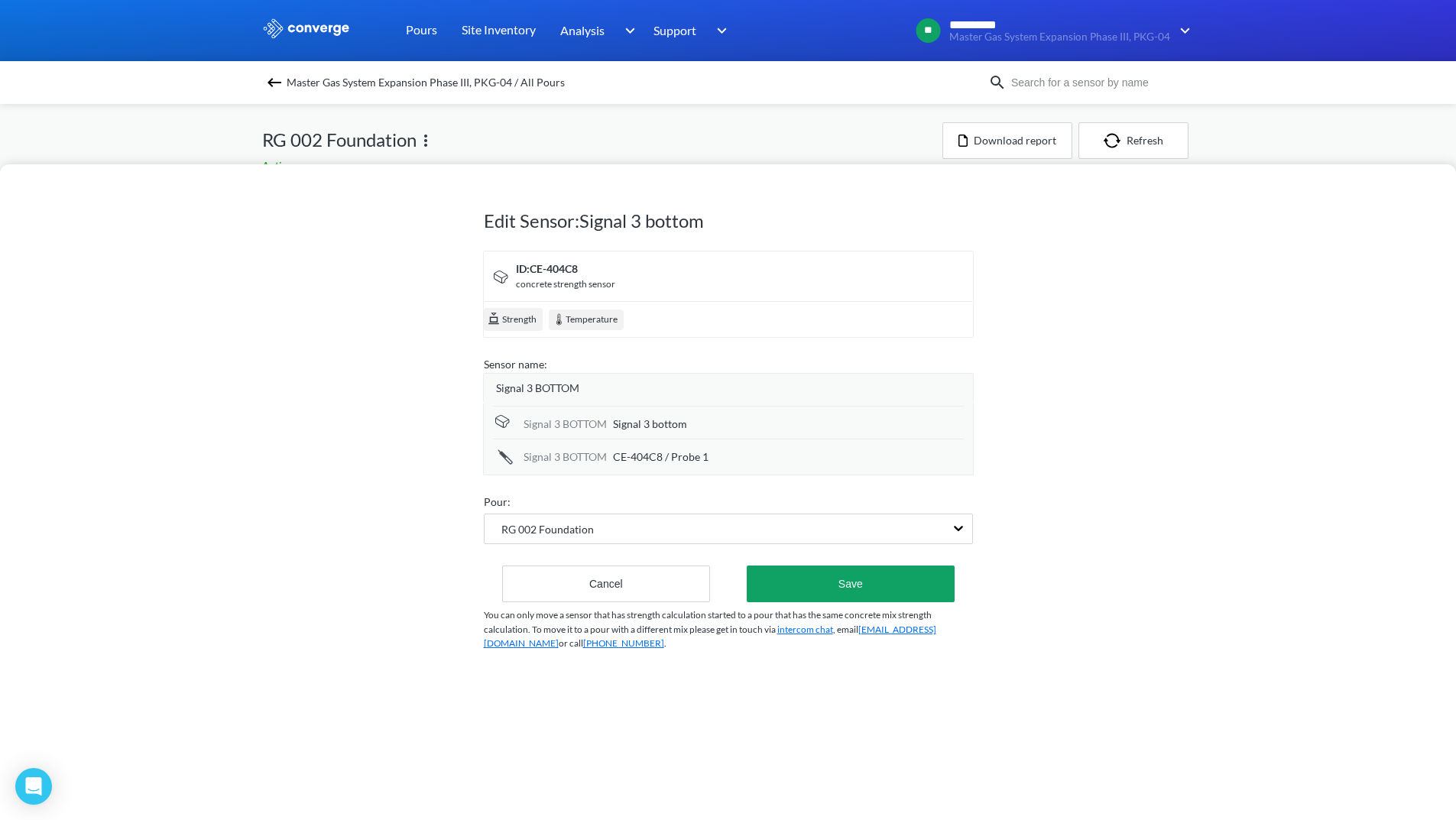
click at [732, 436] on div "Signal 3 BOTTOM Signal 3 bottom" at bounding box center [728, 422] width 471 height 33
click at [723, 425] on div "Signal 3 bottom" at bounding box center [788, 424] width 351 height 16
drag, startPoint x: 718, startPoint y: 421, endPoint x: 594, endPoint y: 423, distance: 124.0
click at [594, 423] on div "Signal 3 BOTTOM Signal 3 bottom" at bounding box center [728, 423] width 471 height 35
type input "/Body Level"
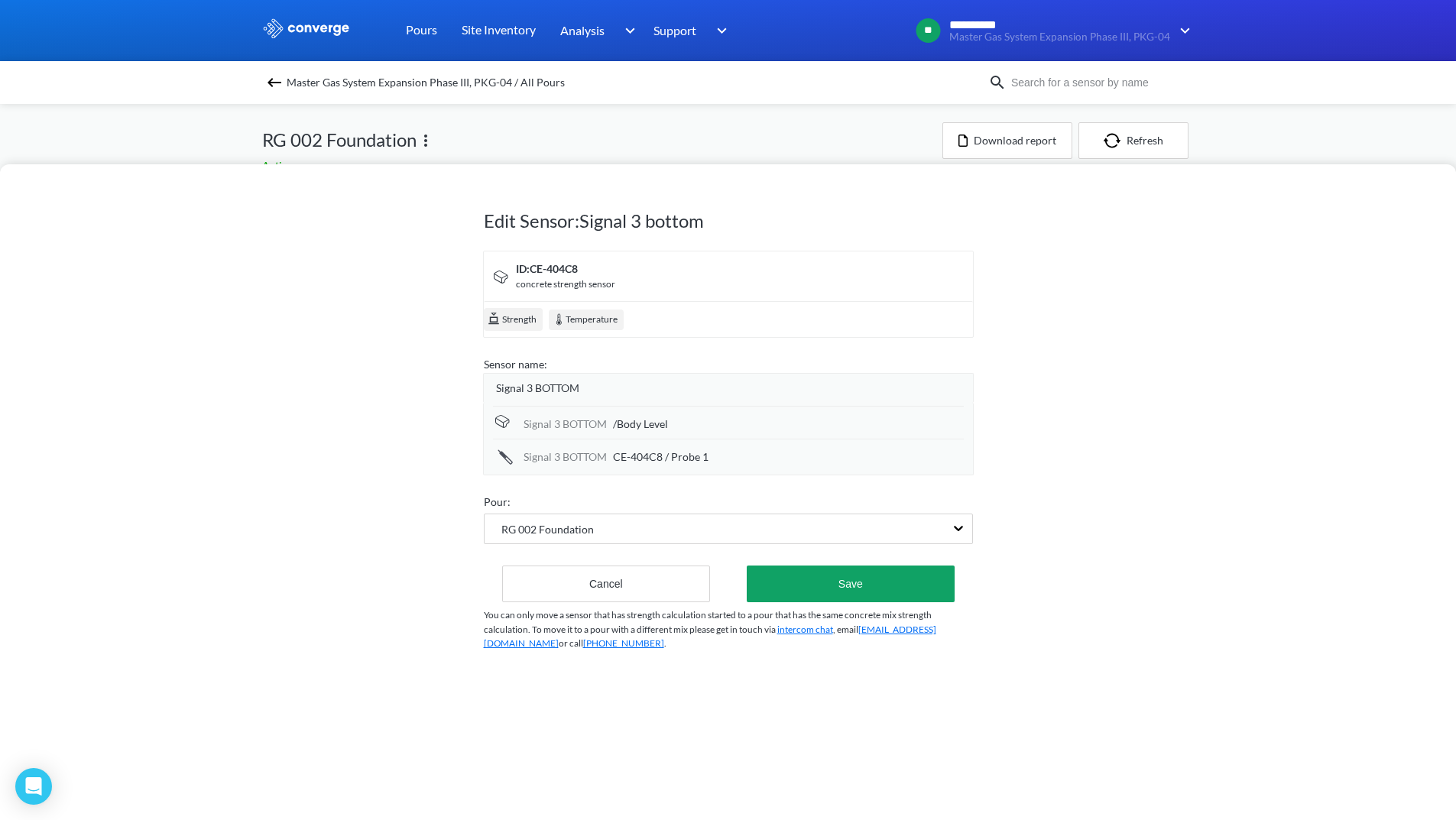
click at [664, 461] on span "CE-404C8 / Probe 1" at bounding box center [661, 457] width 96 height 16
click at [675, 456] on input "CE-404C8 / Probe 1" at bounding box center [788, 457] width 351 height 31
click at [670, 465] on input "/ Probe 1" at bounding box center [788, 457] width 351 height 31
click at [622, 456] on input "/ Probe Level" at bounding box center [788, 457] width 351 height 31
type input "/Probe Level"
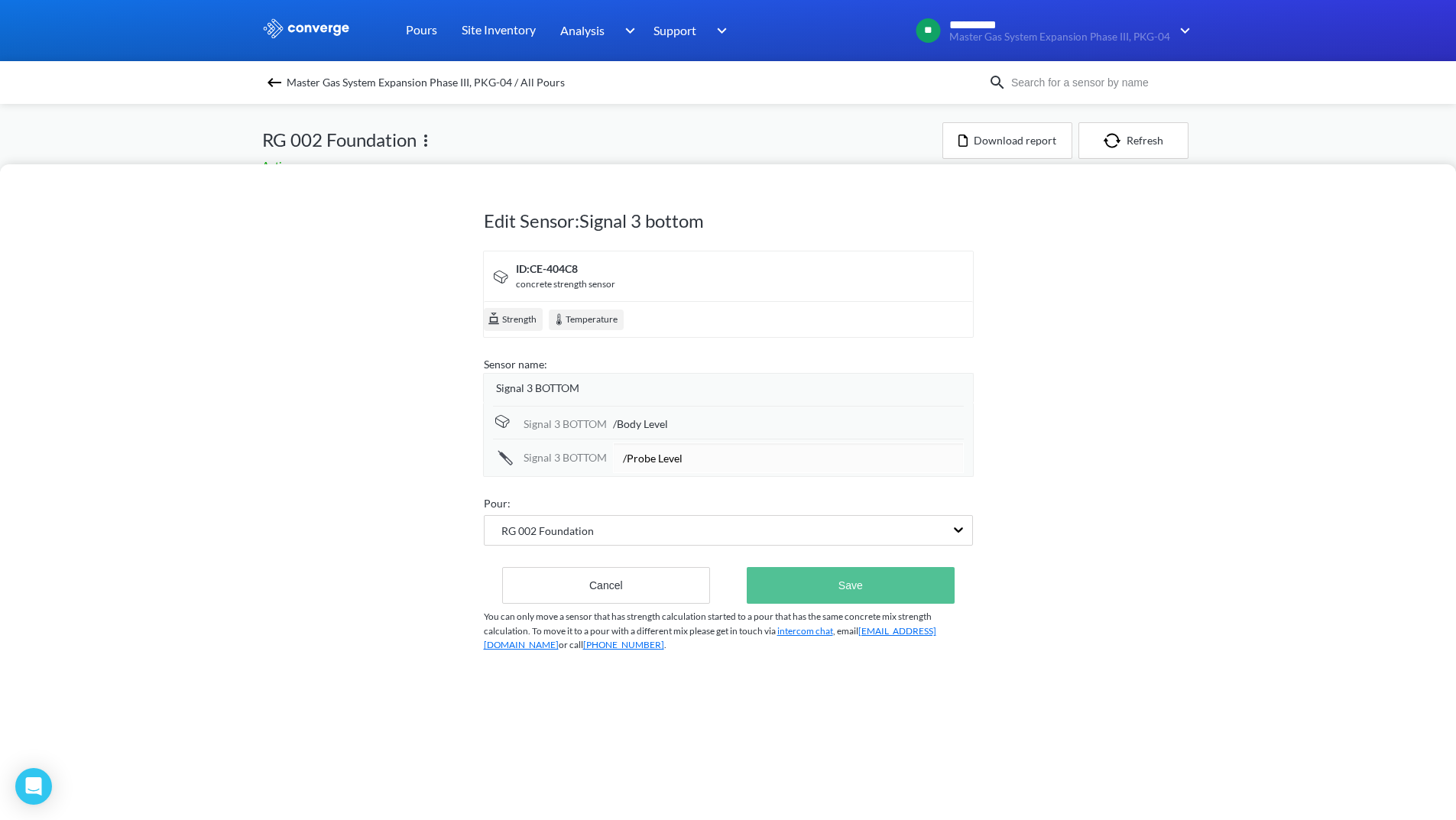
click at [855, 582] on button "Save" at bounding box center [851, 585] width 207 height 37
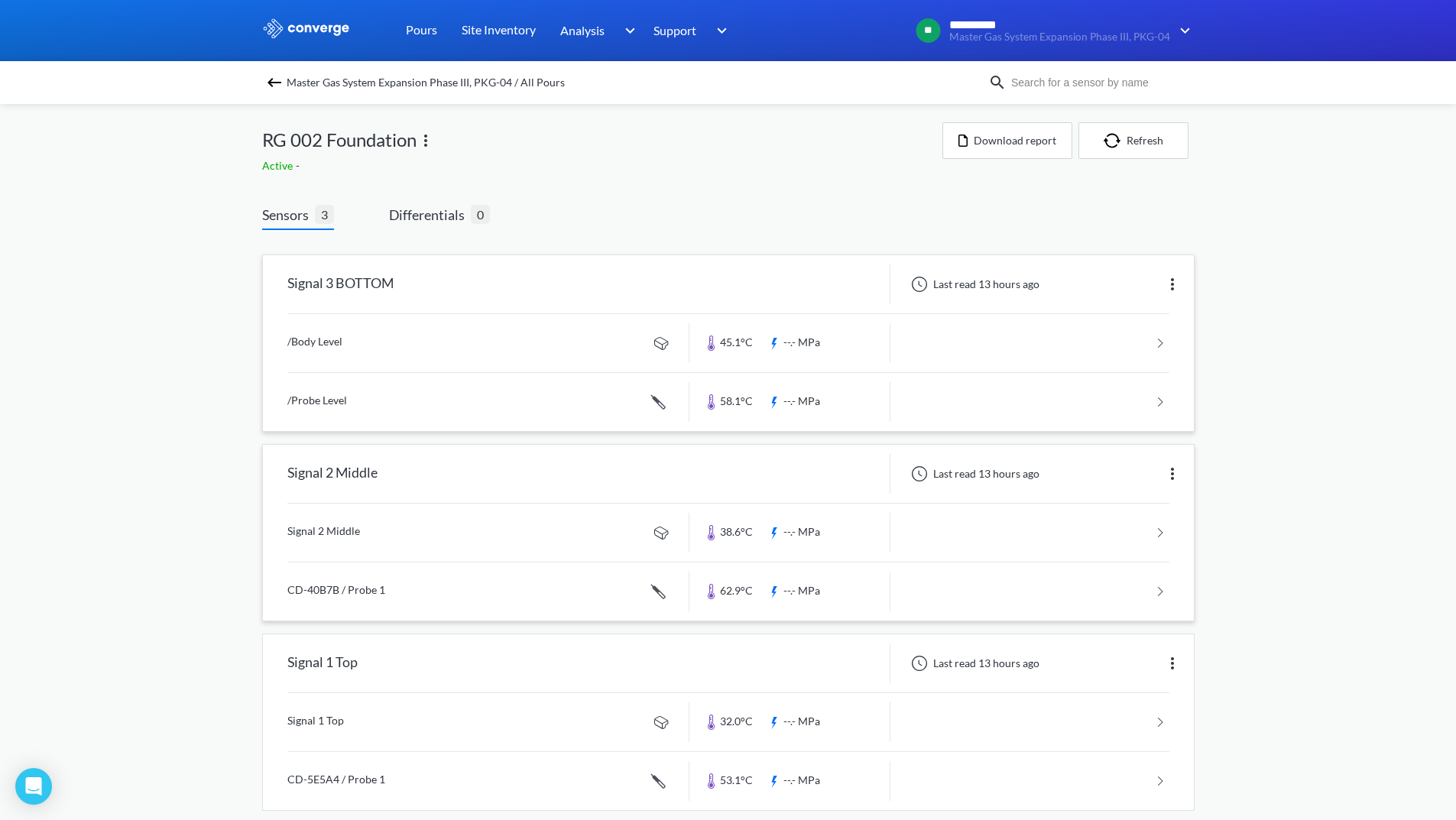
click at [1173, 471] on img at bounding box center [1172, 473] width 18 height 18
click at [1135, 478] on div "Edit" at bounding box center [1133, 473] width 98 height 29
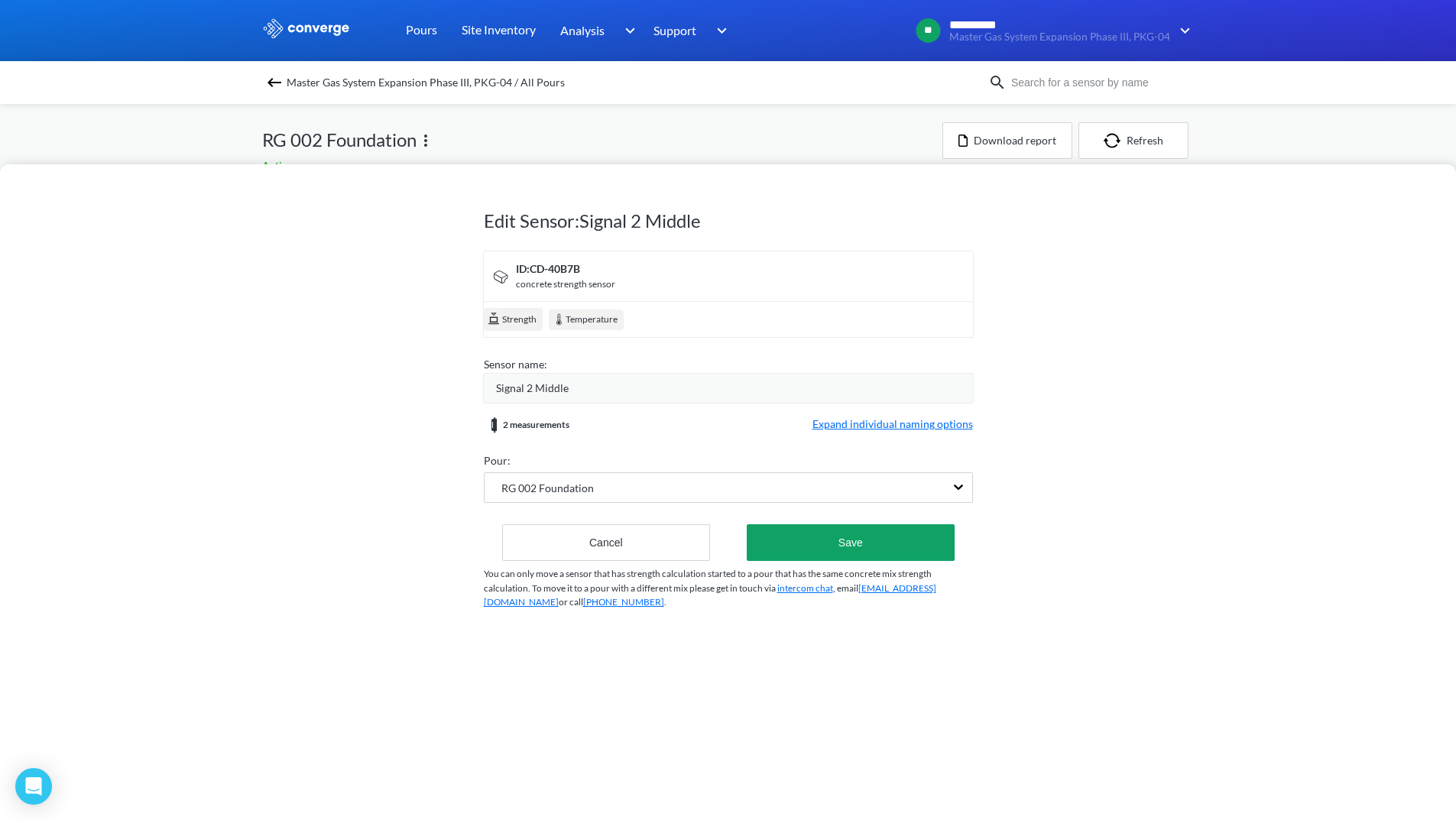
click at [600, 389] on div "Signal 2 Middle" at bounding box center [735, 388] width 477 height 16
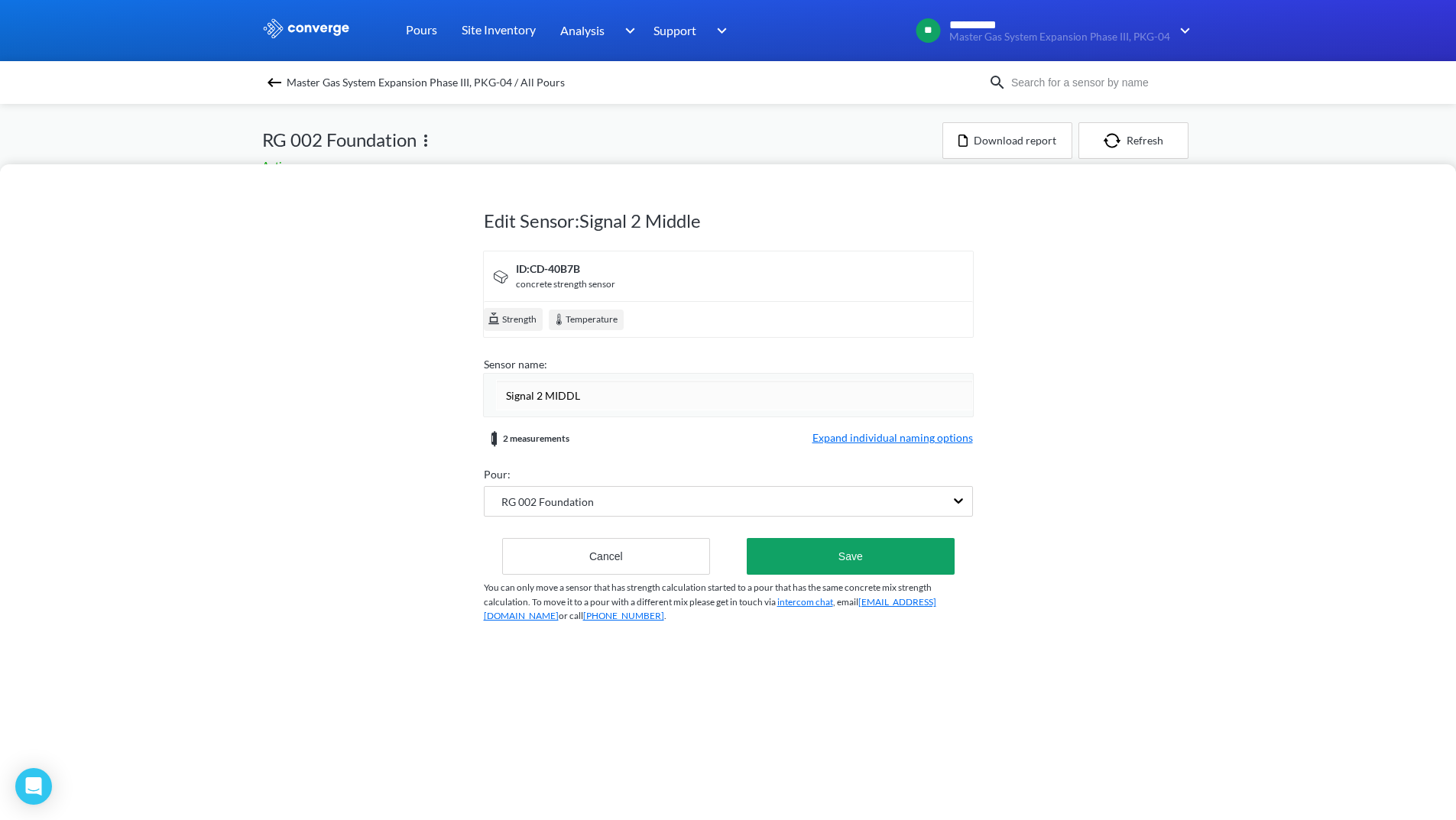
type input "Signal 2 MIDDLE"
click at [834, 436] on form "ID: CD-40B7B concrete strength sensor Strength Temperature Sensor name: Signal …" at bounding box center [728, 412] width 489 height 324
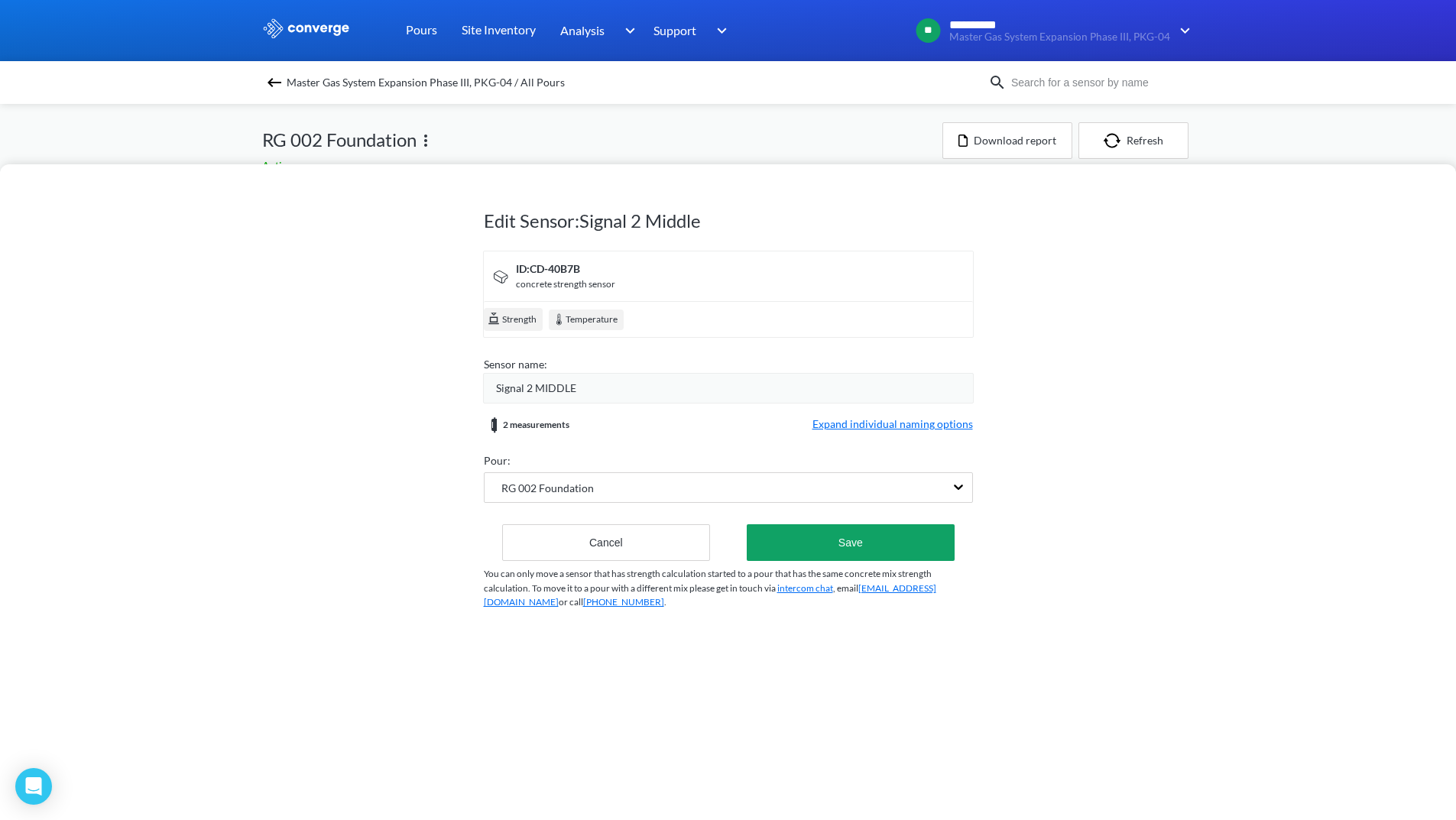
click at [870, 421] on span "Expand individual naming options" at bounding box center [892, 425] width 161 height 18
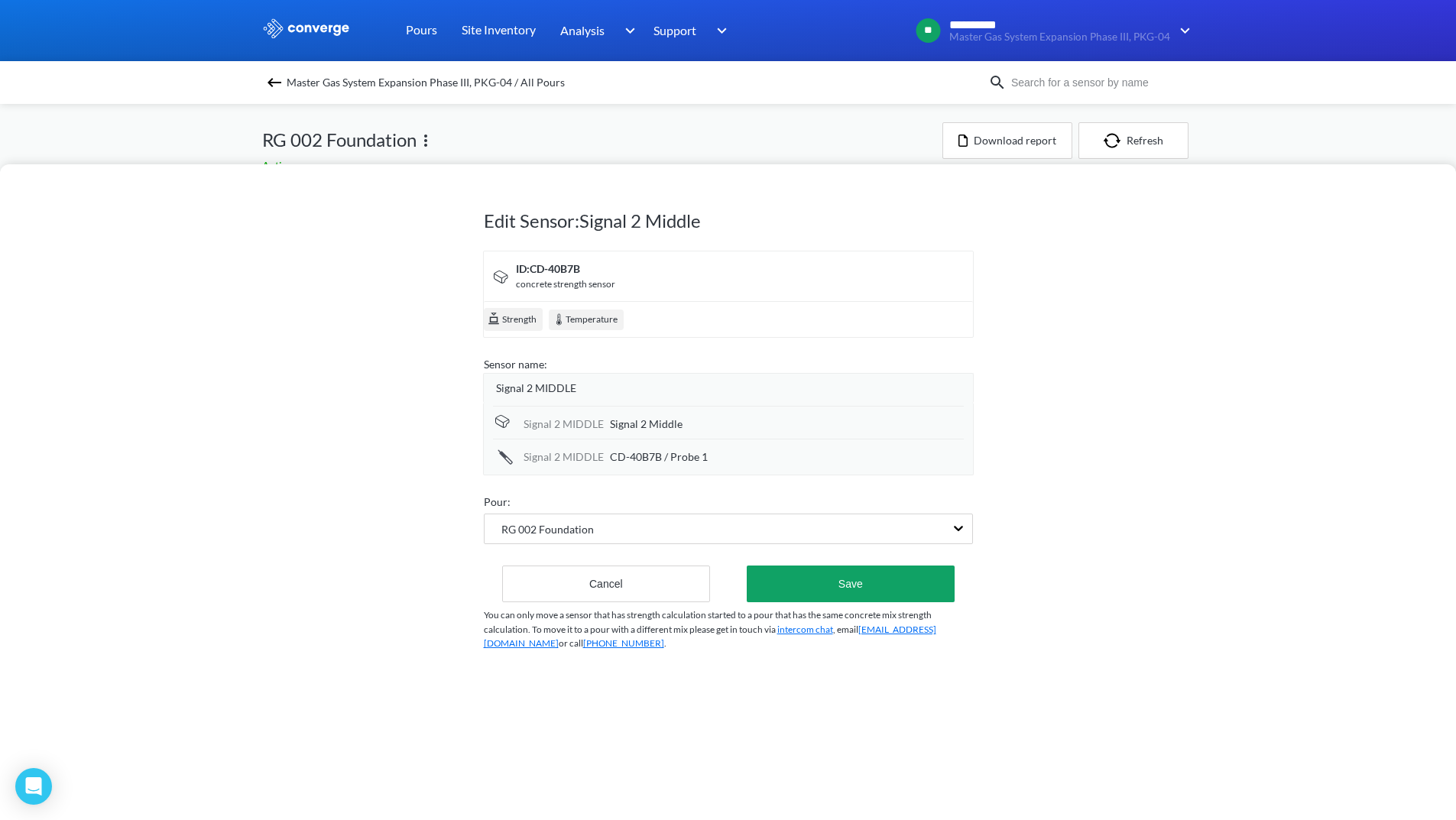
click at [671, 424] on span "Signal 2 Middle" at bounding box center [646, 424] width 73 height 16
drag, startPoint x: 712, startPoint y: 425, endPoint x: 581, endPoint y: 424, distance: 131.0
click at [581, 424] on div "Signal 2 MIDDLE Signal 2 Middle" at bounding box center [728, 423] width 471 height 35
type input "/Body Level"
click at [699, 466] on div "Signal 2 MIDDLE CD-40B7B / Probe 1" at bounding box center [728, 455] width 471 height 33
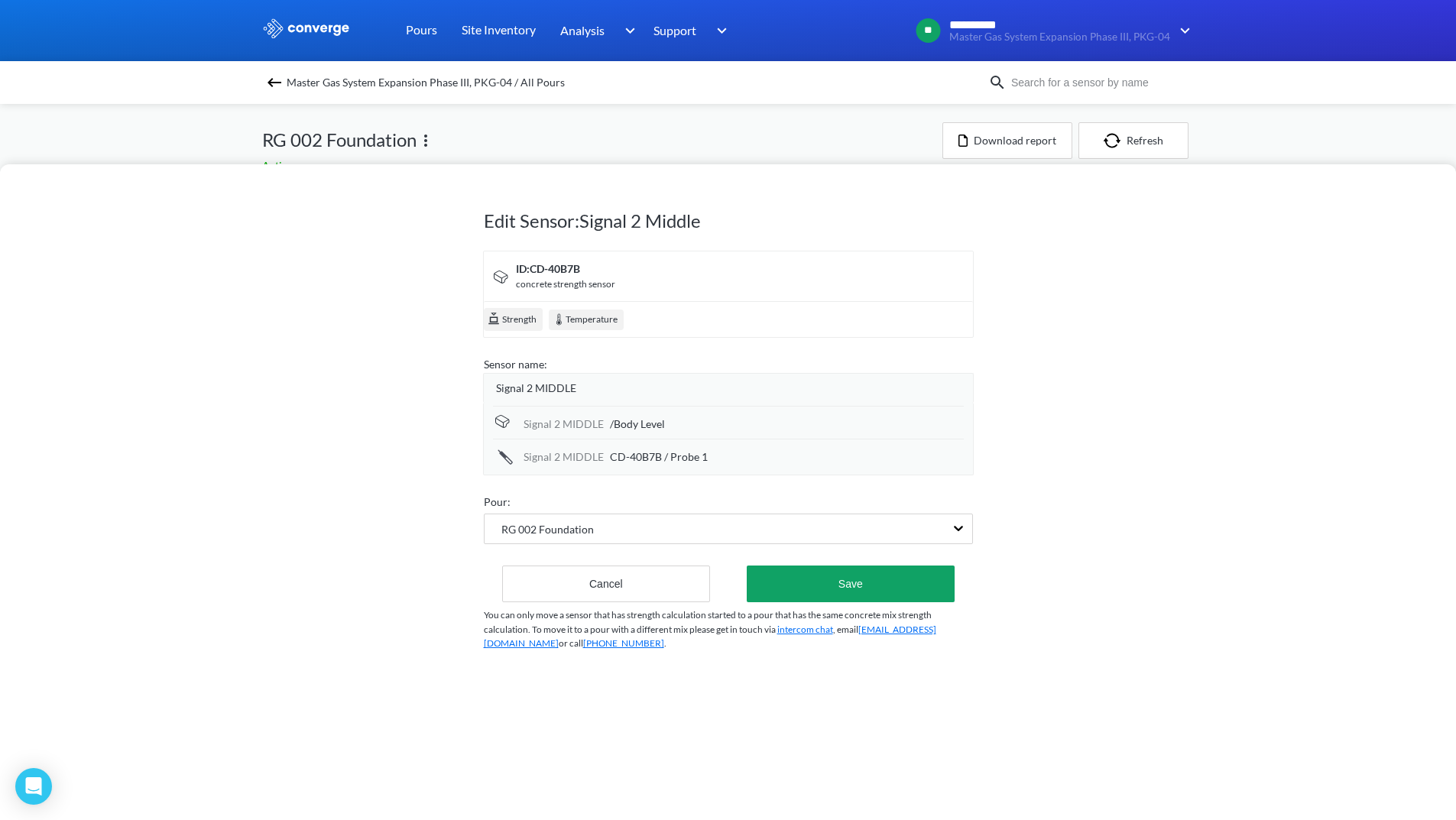
click at [693, 457] on span "CD-40B7B / Probe 1" at bounding box center [659, 457] width 98 height 16
drag, startPoint x: 721, startPoint y: 459, endPoint x: 583, endPoint y: 464, distance: 138.1
click at [583, 464] on div "Signal 2 MIDDLE CD-40B7B / Probe 1" at bounding box center [728, 456] width 471 height 35
type input "/Probe Level"
click at [827, 574] on button "Save" at bounding box center [851, 584] width 207 height 37
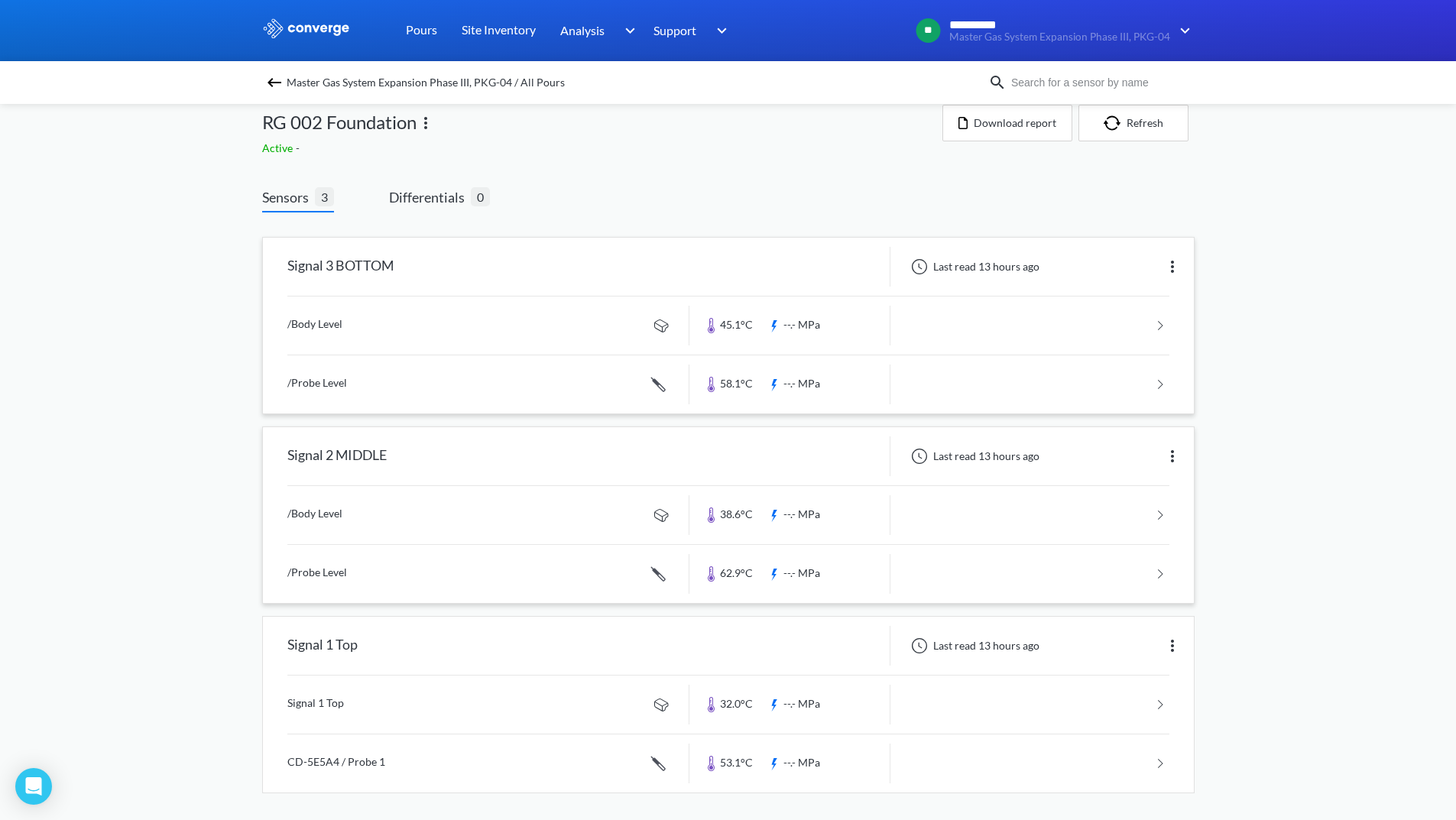
scroll to position [21, 0]
click at [1170, 636] on img at bounding box center [1172, 641] width 18 height 18
click at [1120, 642] on div "Edit" at bounding box center [1133, 642] width 98 height 29
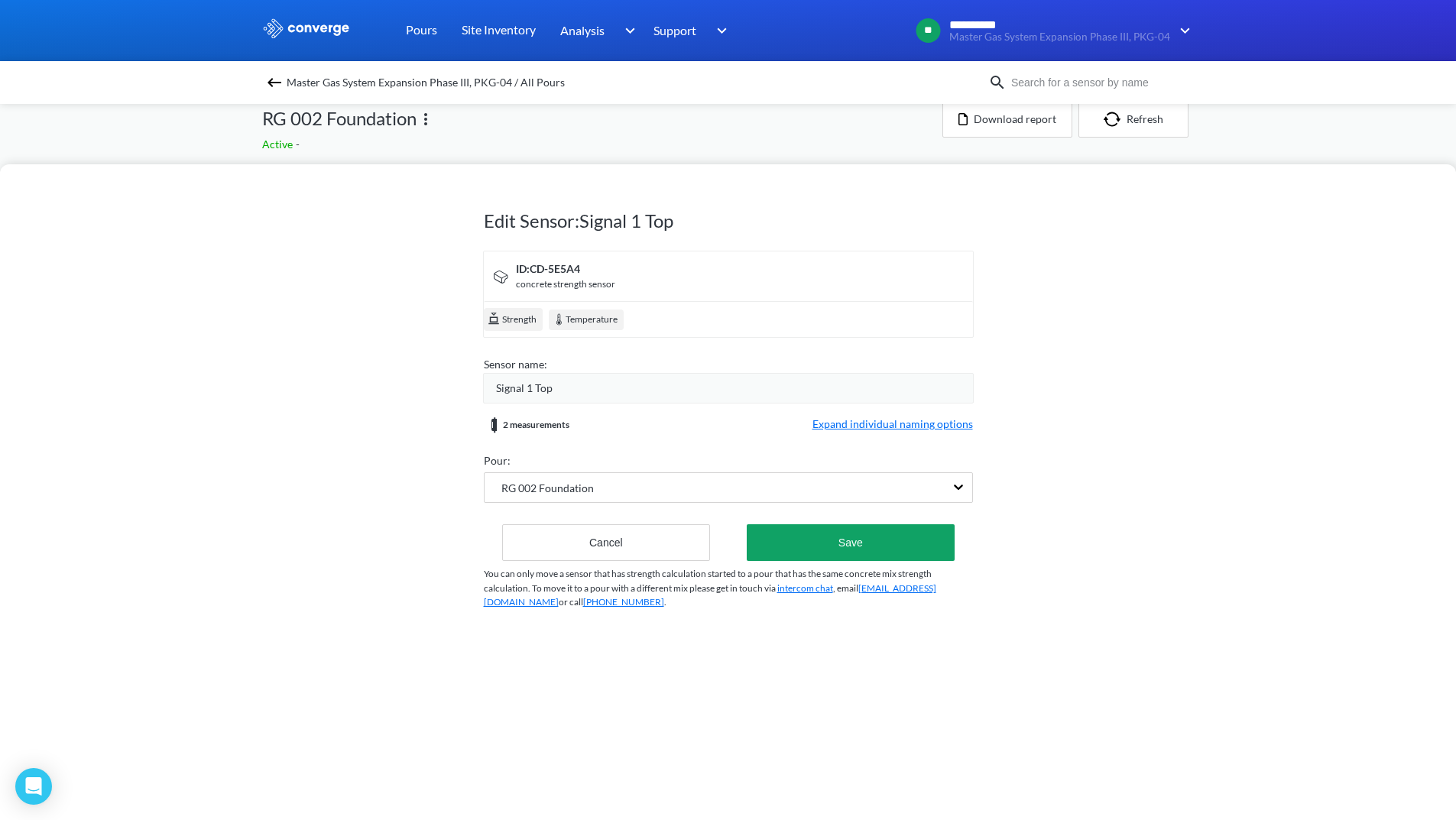
click at [620, 388] on div "Signal 1 Top" at bounding box center [735, 388] width 477 height 16
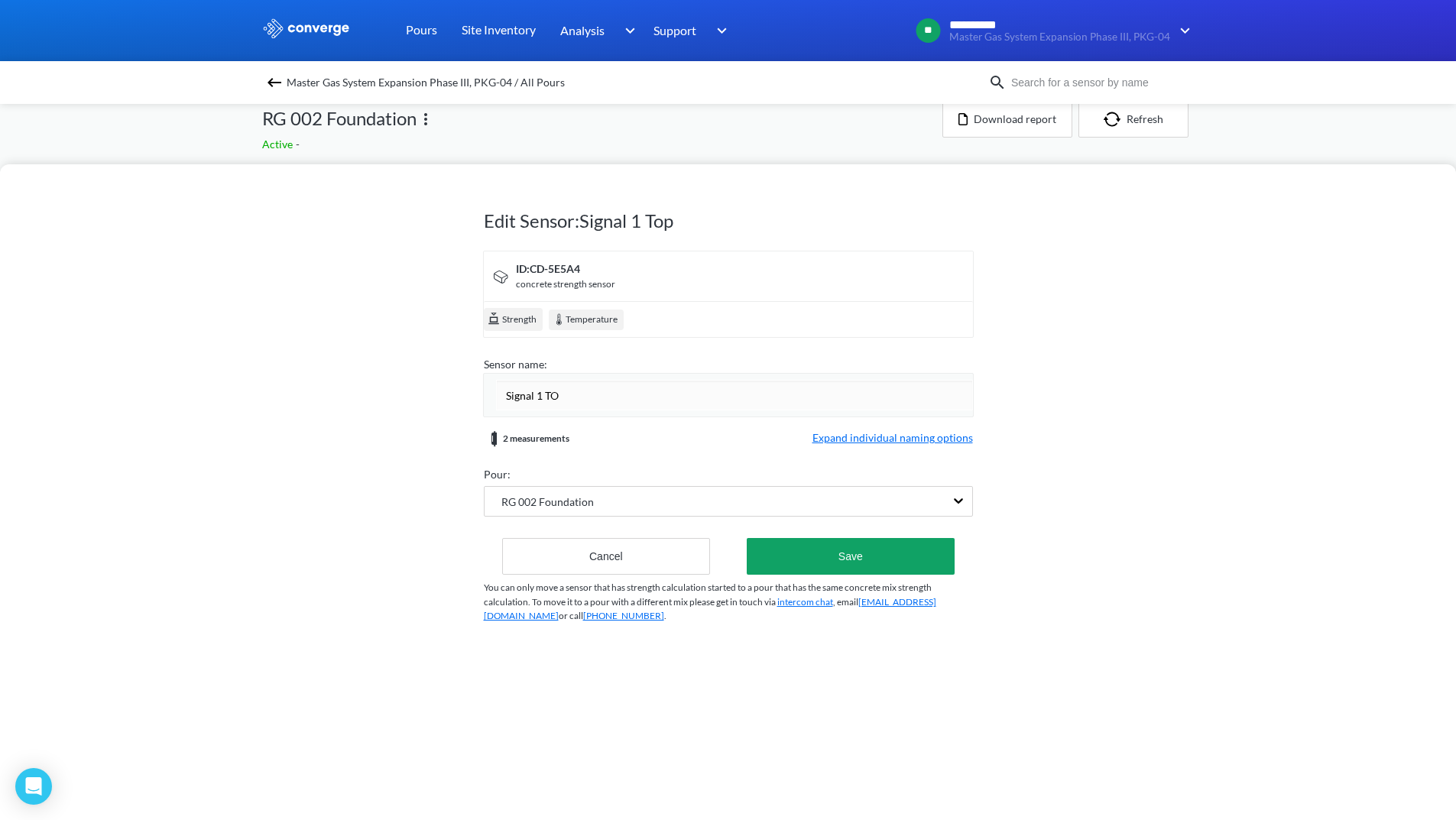
type input "Signal 1 TOP"
click at [885, 434] on span "Expand individual naming options" at bounding box center [892, 438] width 161 height 18
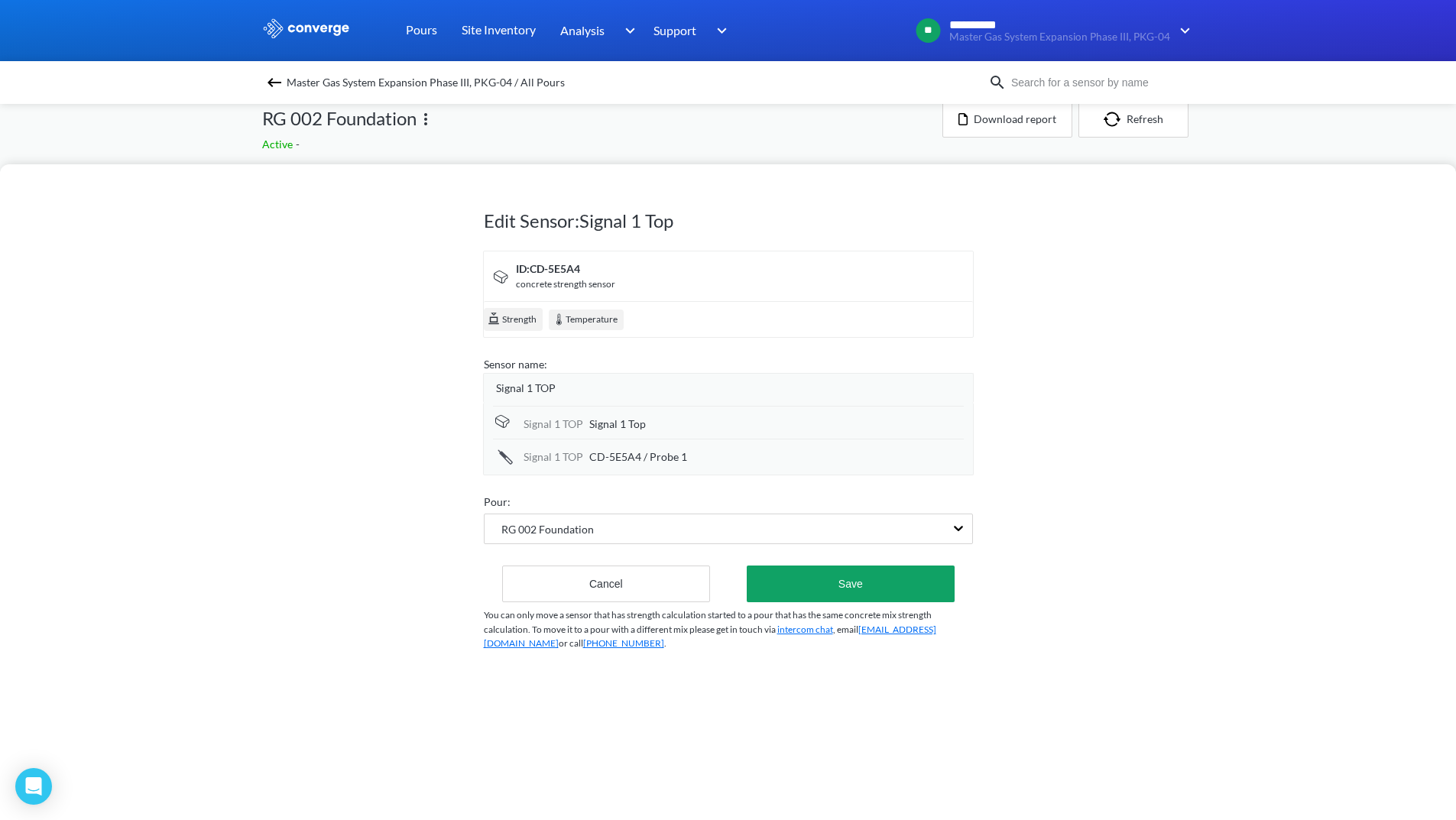
click at [684, 427] on div "Signal 1 Top" at bounding box center [776, 424] width 374 height 16
drag, startPoint x: 670, startPoint y: 426, endPoint x: 563, endPoint y: 425, distance: 107.0
click at [563, 425] on div "Signal 1 TOP Signal 1 Top" at bounding box center [728, 423] width 471 height 35
type input "/Body Level"
click at [645, 463] on span "CD-5E5A4 / Probe 1" at bounding box center [638, 457] width 98 height 16
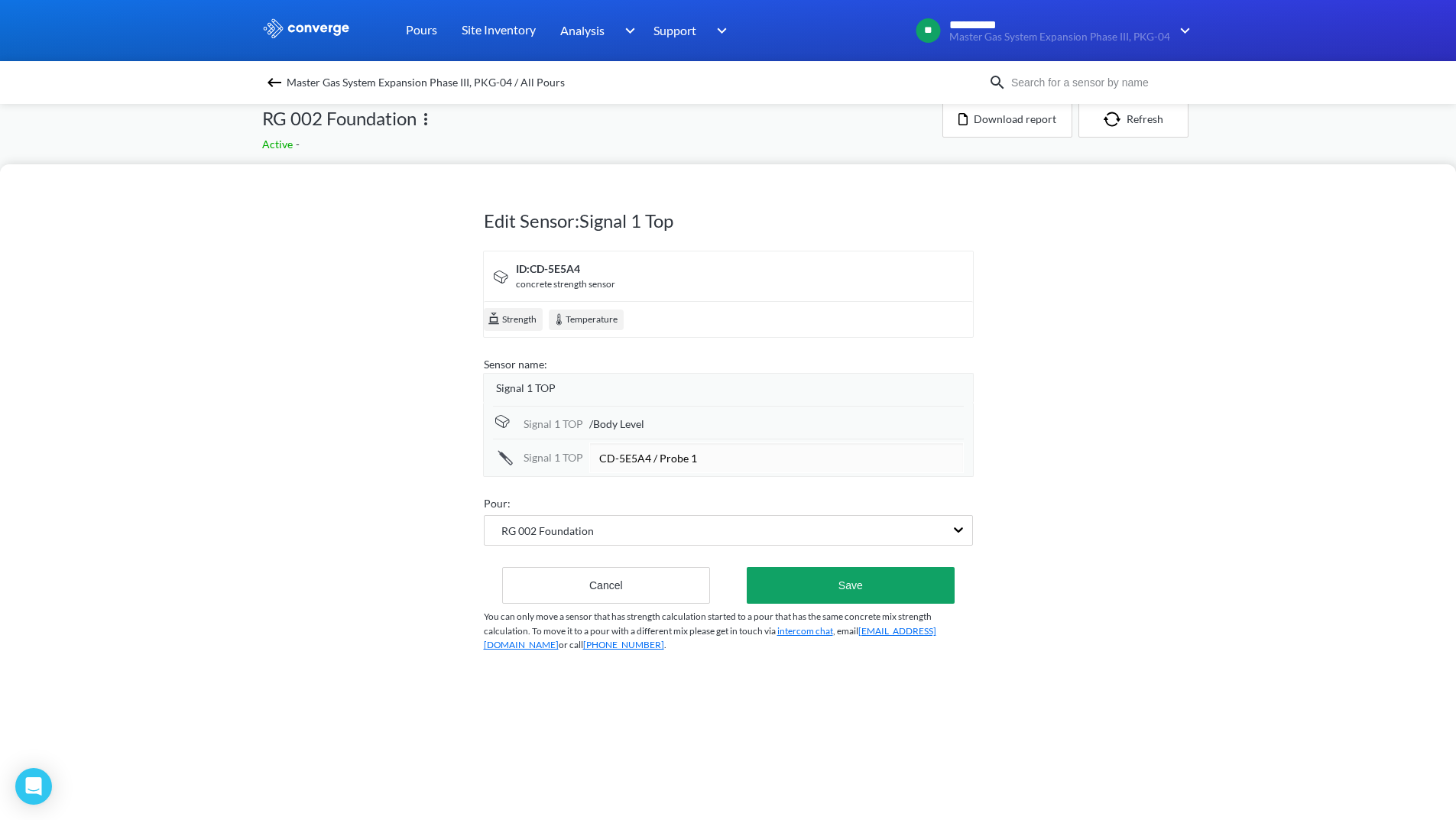
drag, startPoint x: 720, startPoint y: 448, endPoint x: 546, endPoint y: 441, distance: 174.1
click at [546, 441] on div "Signal 1 TOP CD-5E5A4 / Probe 1" at bounding box center [728, 456] width 471 height 35
type input "?"
type input "/Probe Level"
click at [884, 579] on button "Save" at bounding box center [851, 585] width 207 height 37
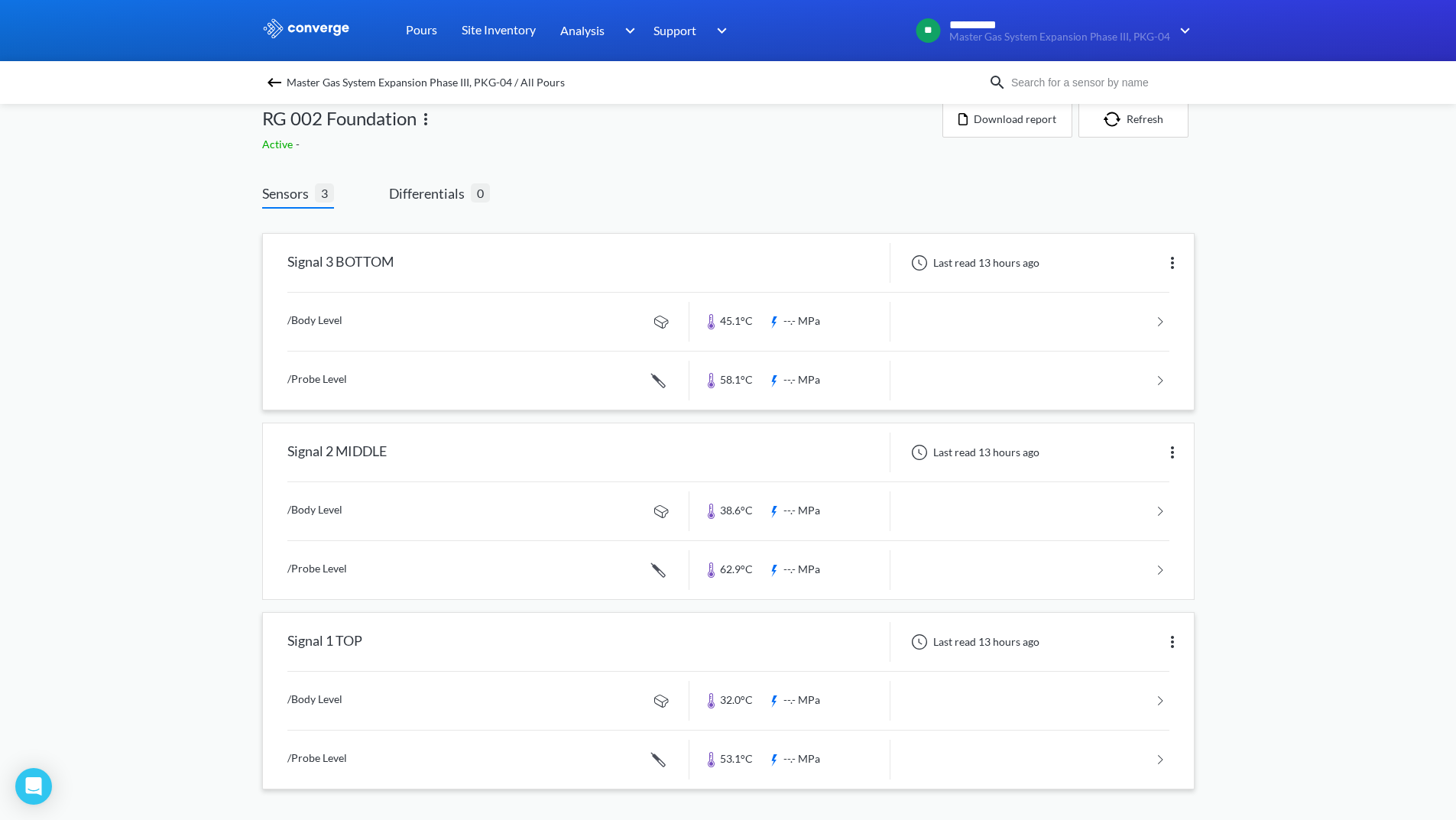
click at [1042, 333] on link at bounding box center [728, 322] width 882 height 58
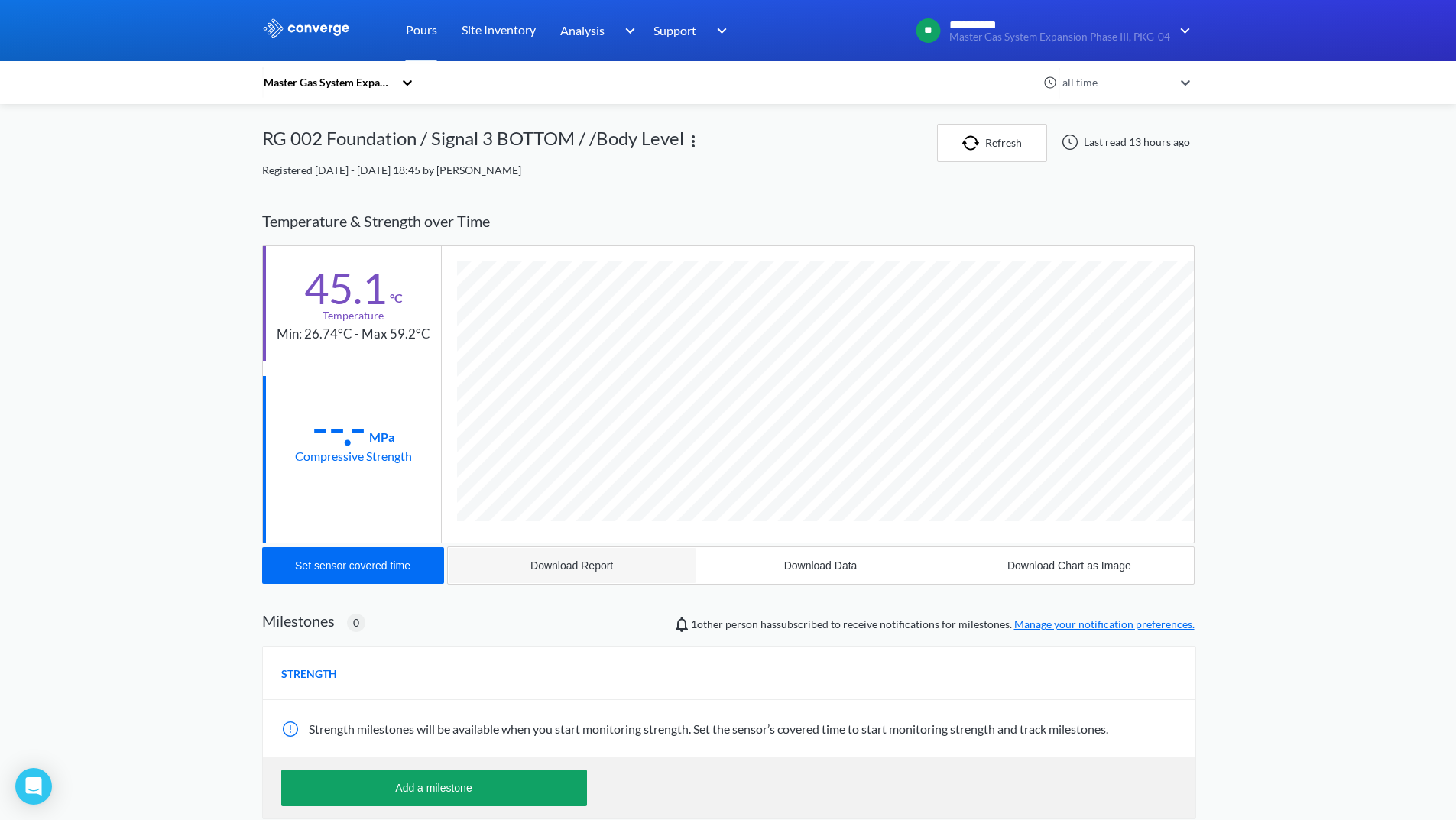
scroll to position [807, 932]
click at [572, 559] on div "Download Report" at bounding box center [571, 566] width 82 height 13
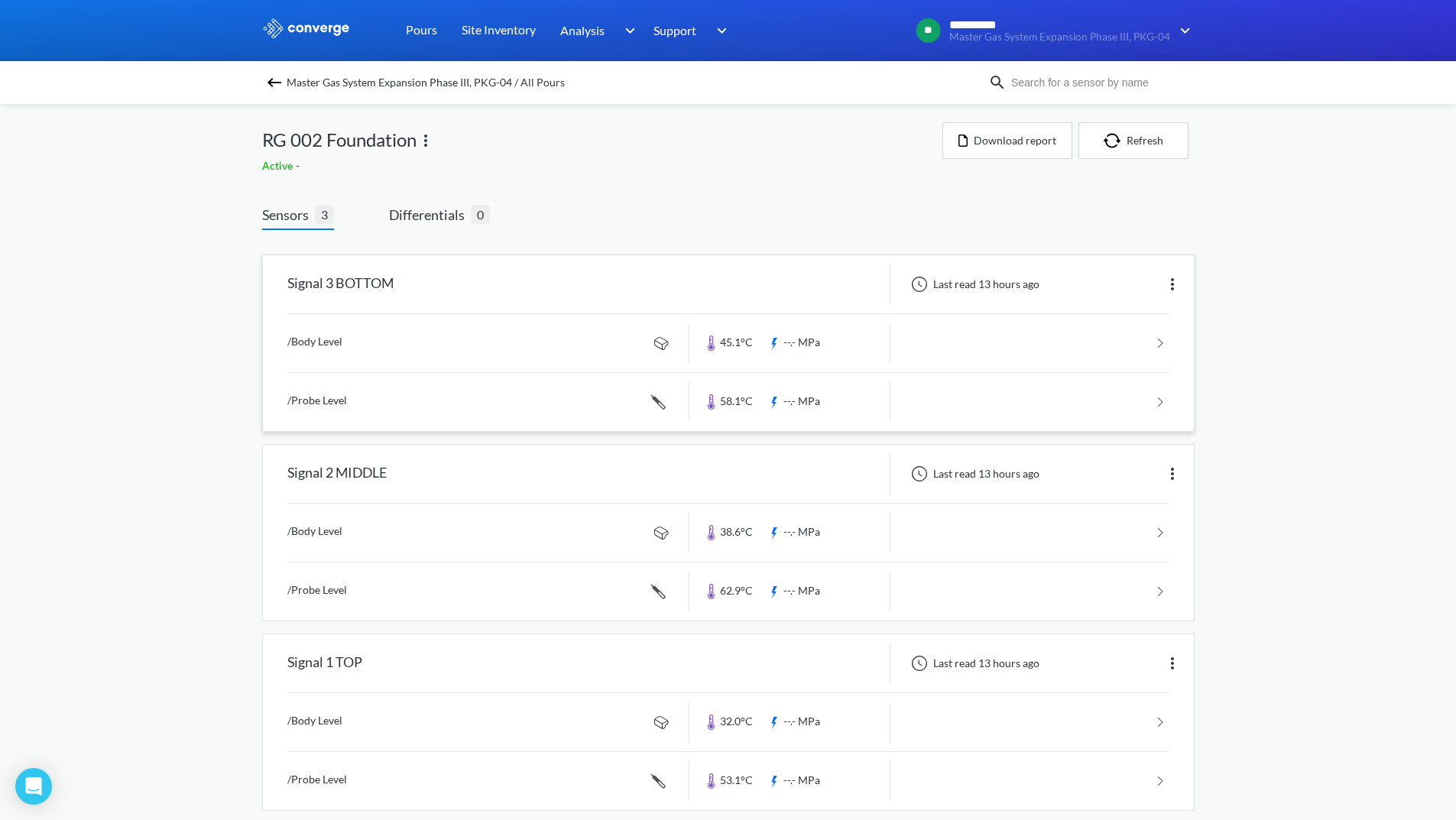
click at [1022, 403] on link at bounding box center [728, 402] width 882 height 58
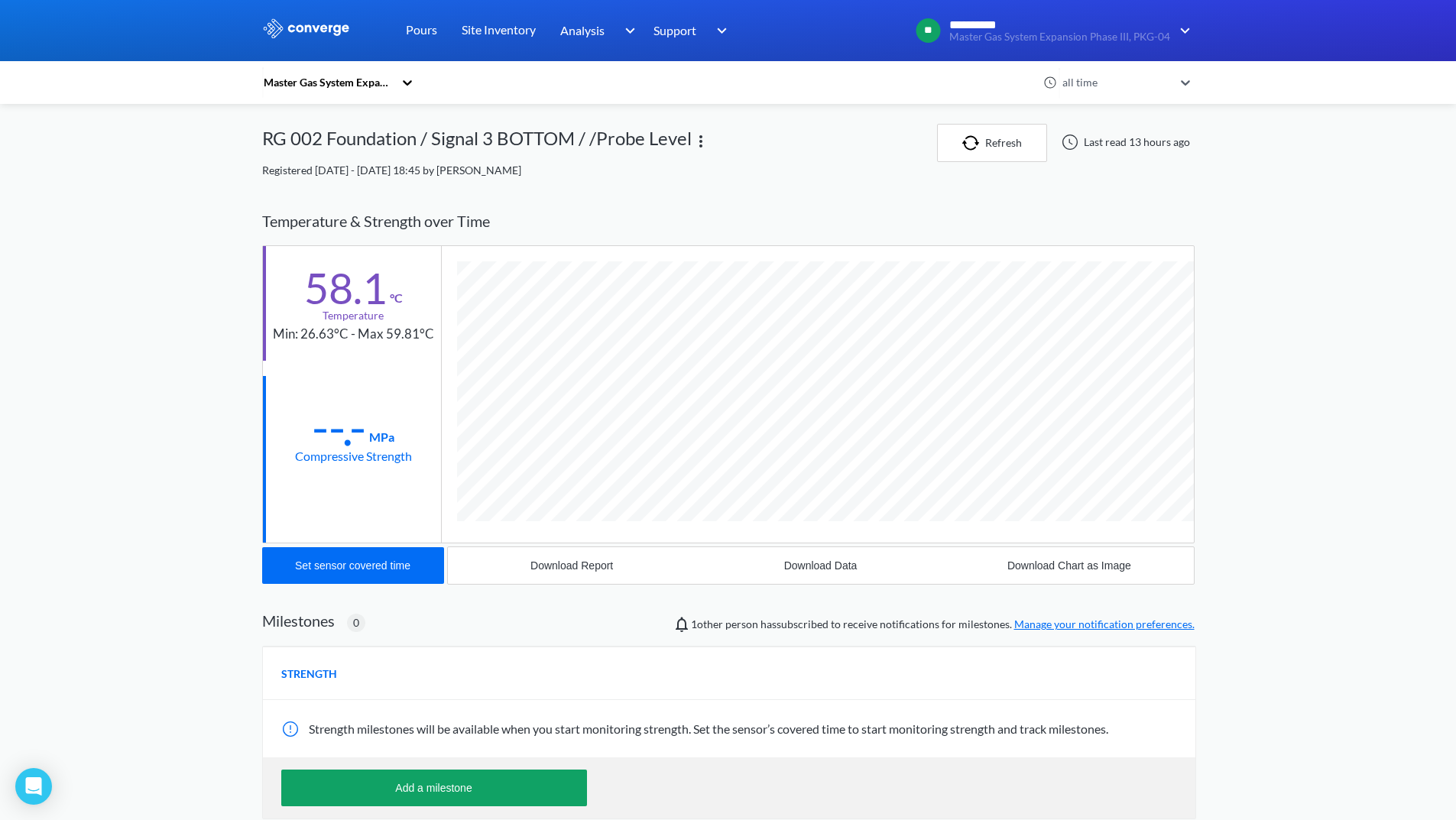
scroll to position [836, 932]
click at [568, 565] on div "Download Report" at bounding box center [571, 566] width 82 height 13
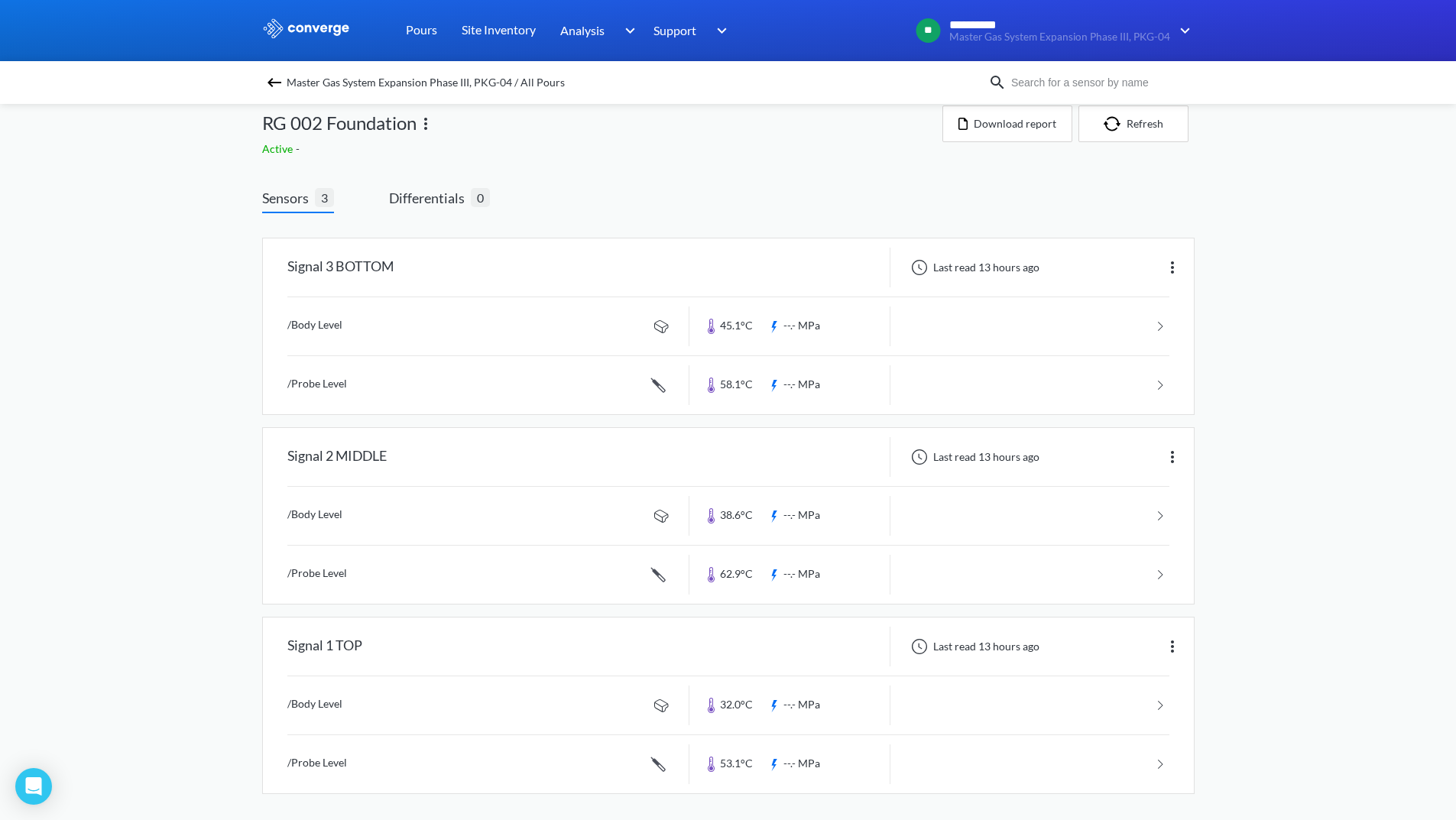
scroll to position [21, 0]
click at [1093, 519] on link at bounding box center [728, 512] width 882 height 58
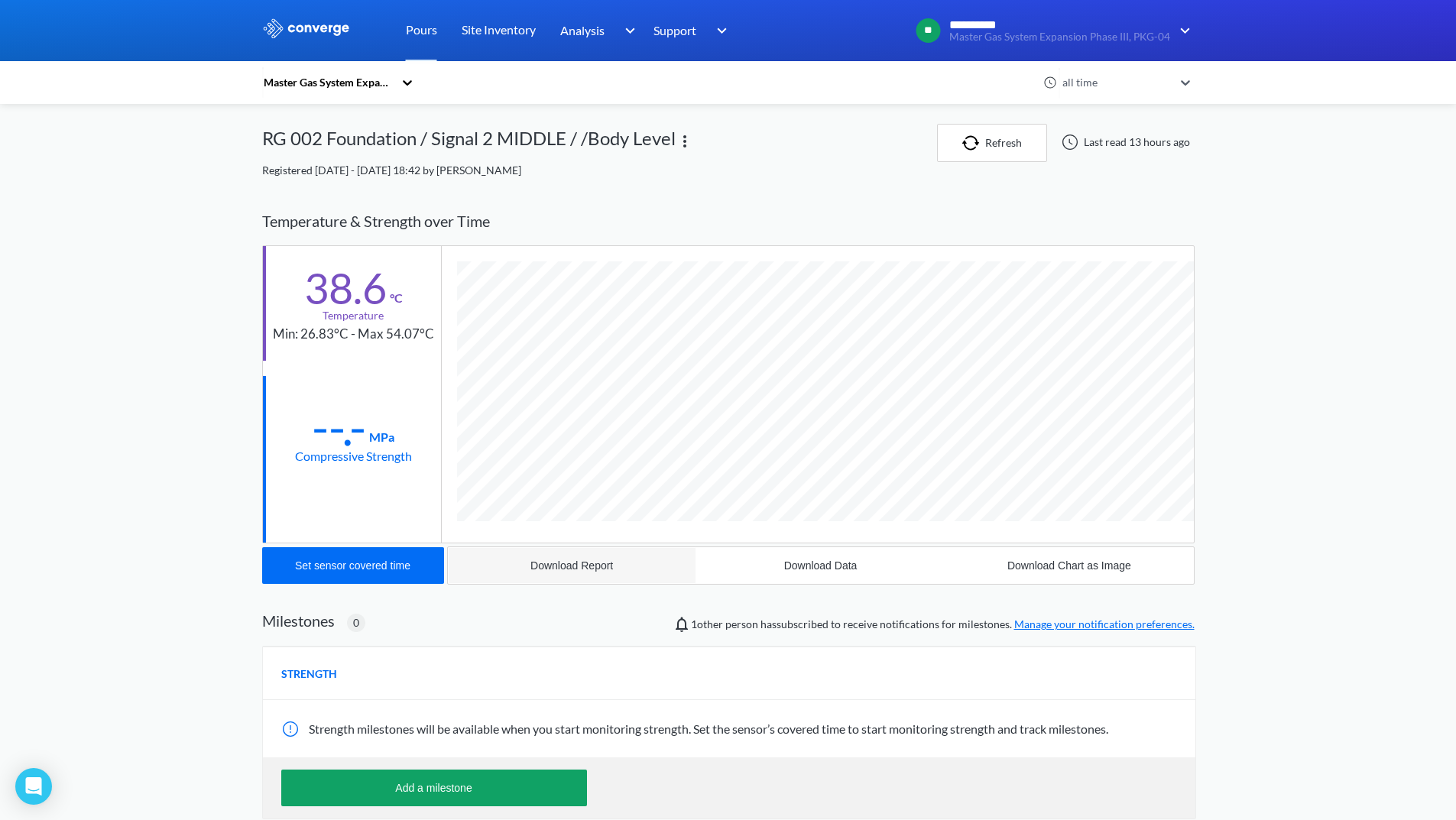
scroll to position [807, 932]
click at [588, 572] on button "Download Report" at bounding box center [572, 565] width 249 height 37
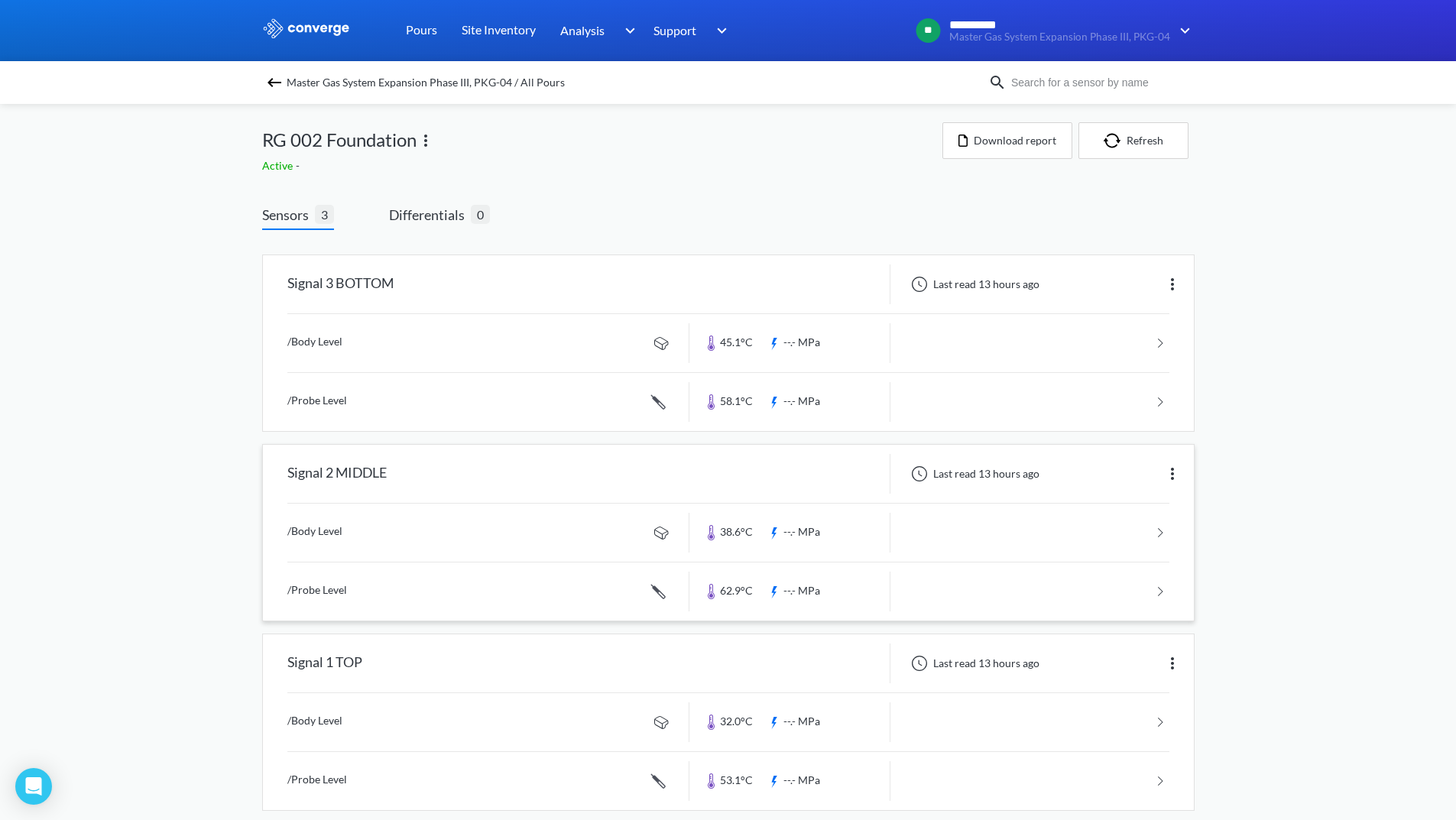
click at [961, 591] on link at bounding box center [728, 592] width 882 height 58
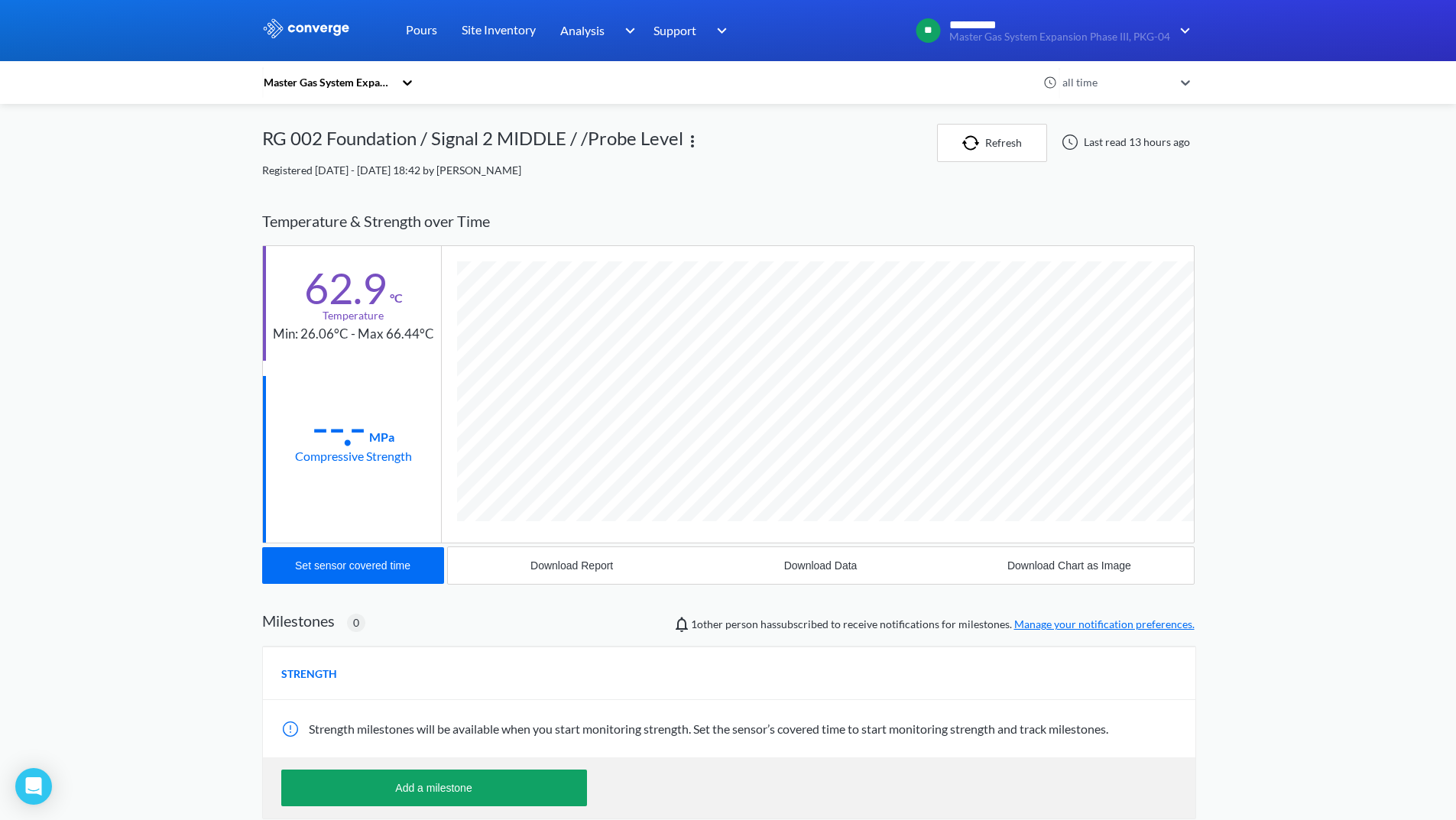
scroll to position [836, 932]
click at [565, 569] on div "Download Report" at bounding box center [571, 566] width 82 height 13
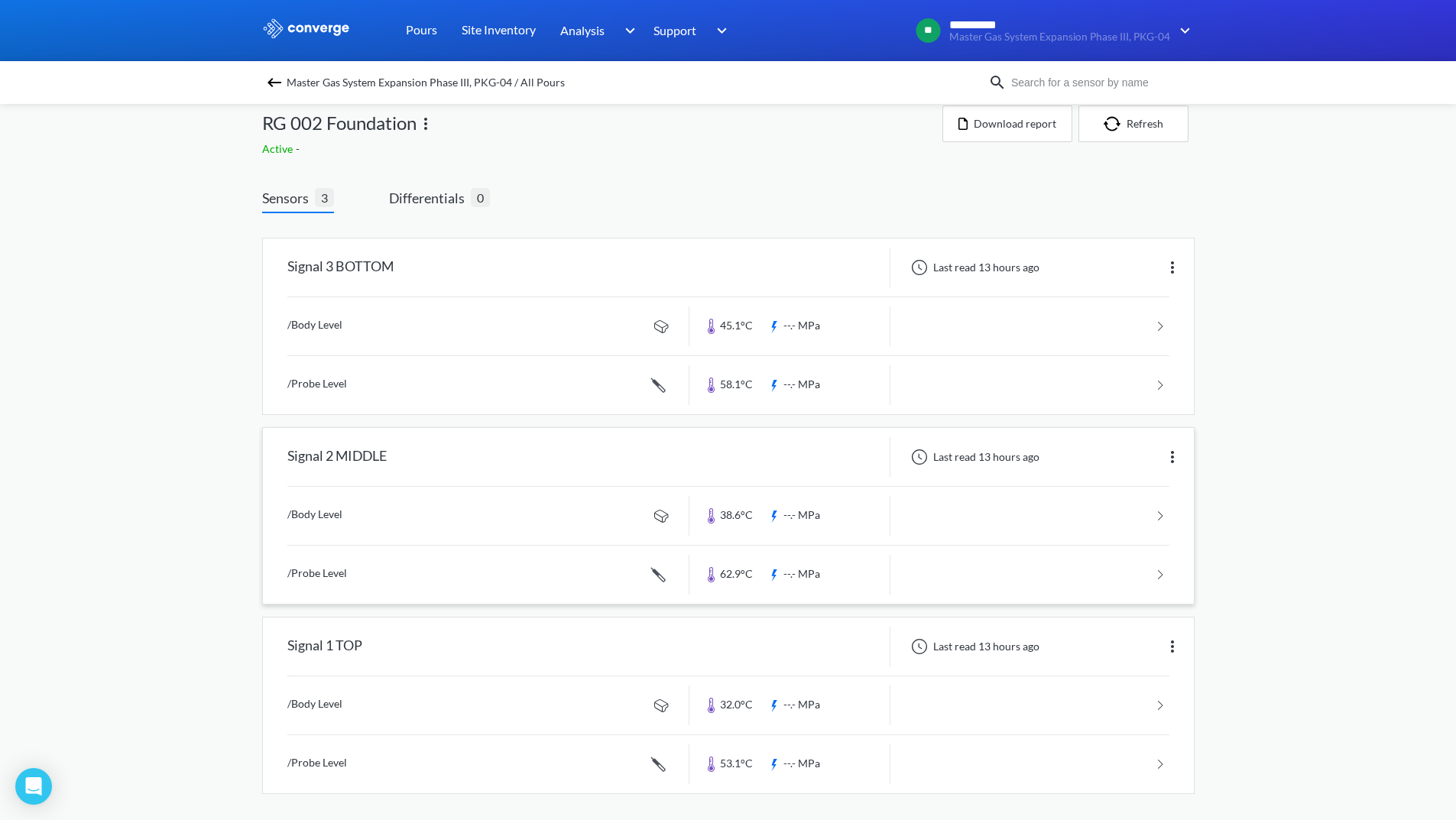
scroll to position [21, 0]
click at [1061, 684] on link at bounding box center [728, 701] width 882 height 58
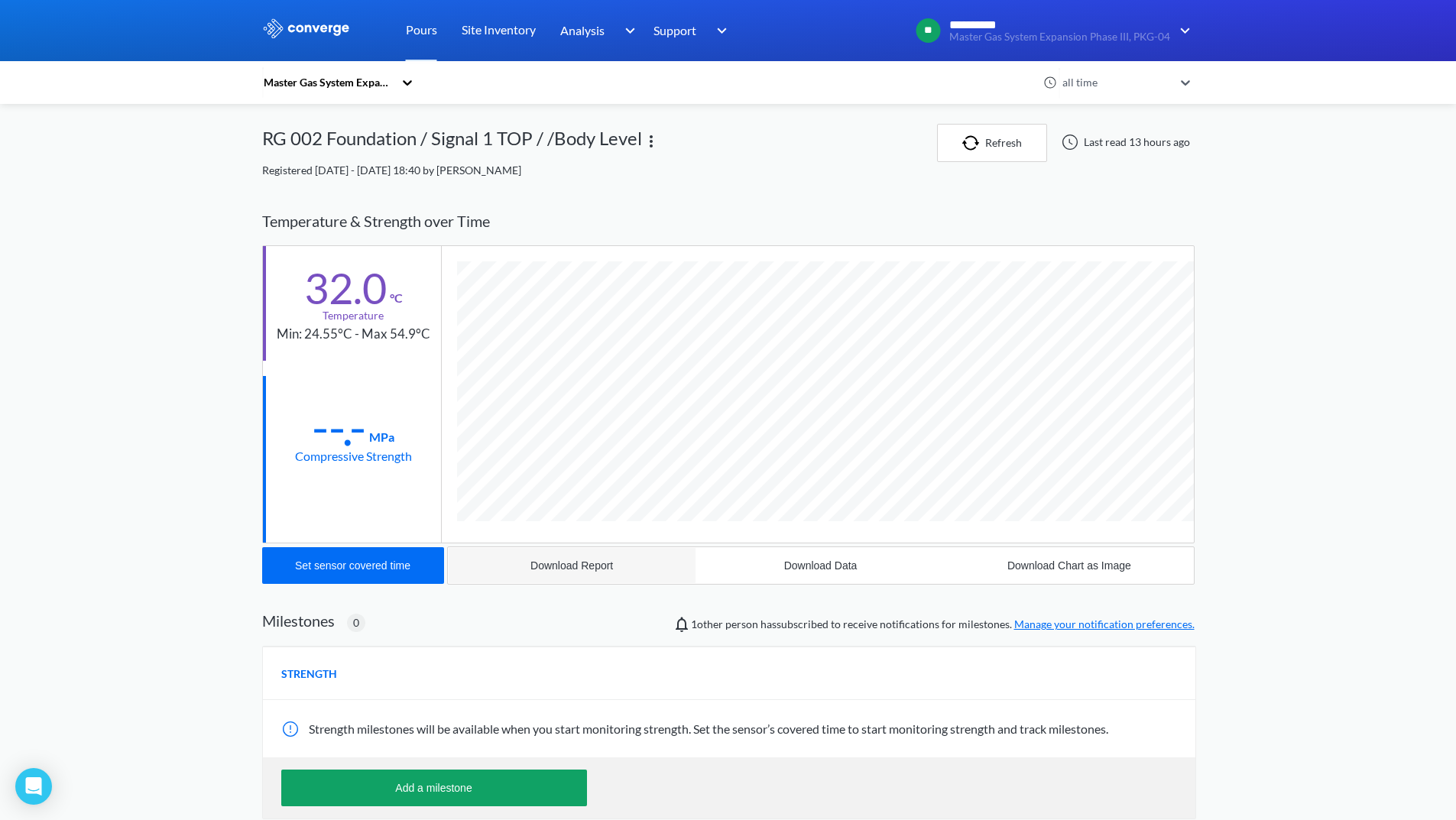
click at [580, 568] on div "Download Report" at bounding box center [571, 566] width 82 height 13
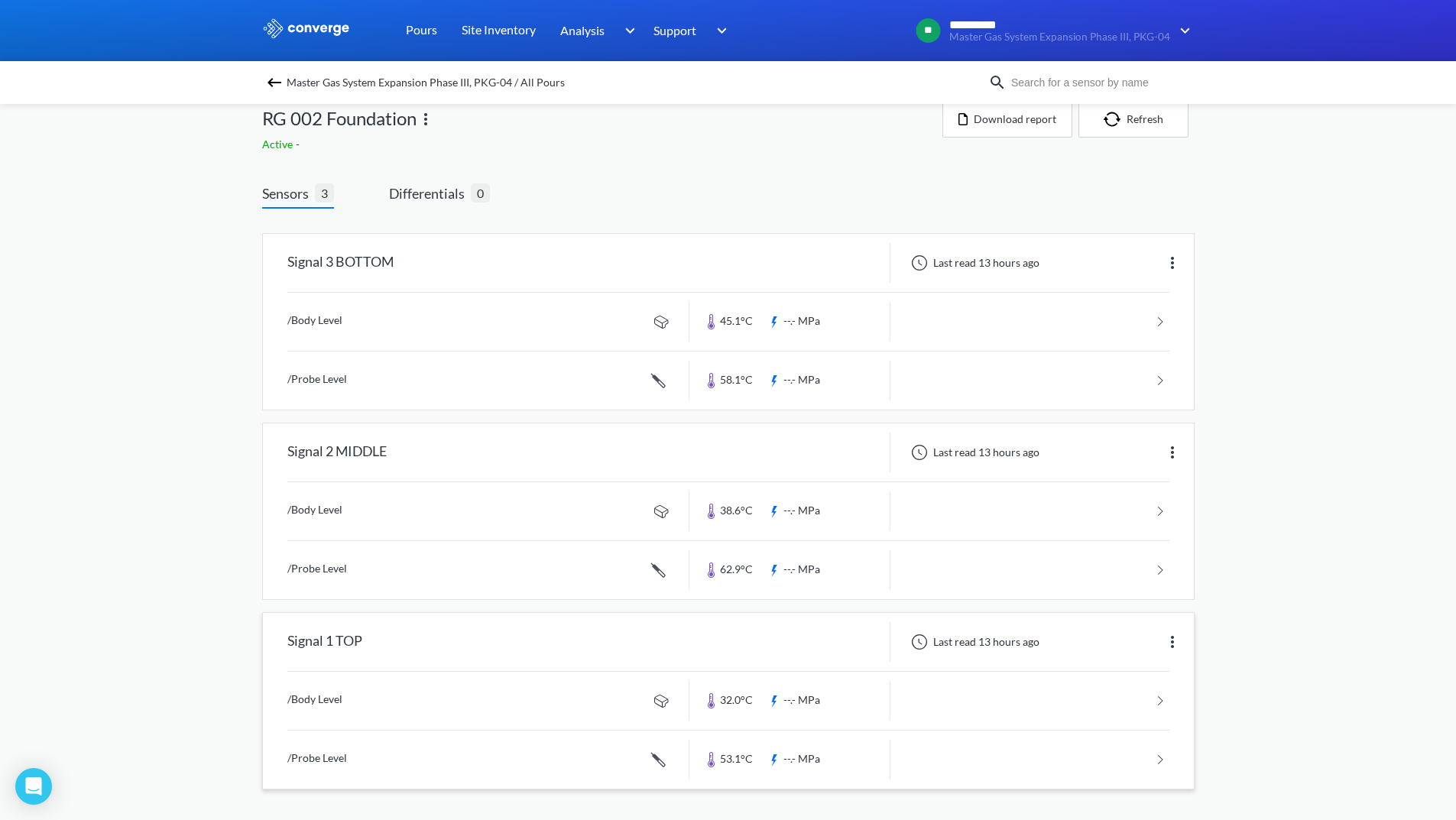
click at [1110, 756] on link at bounding box center [728, 760] width 882 height 58
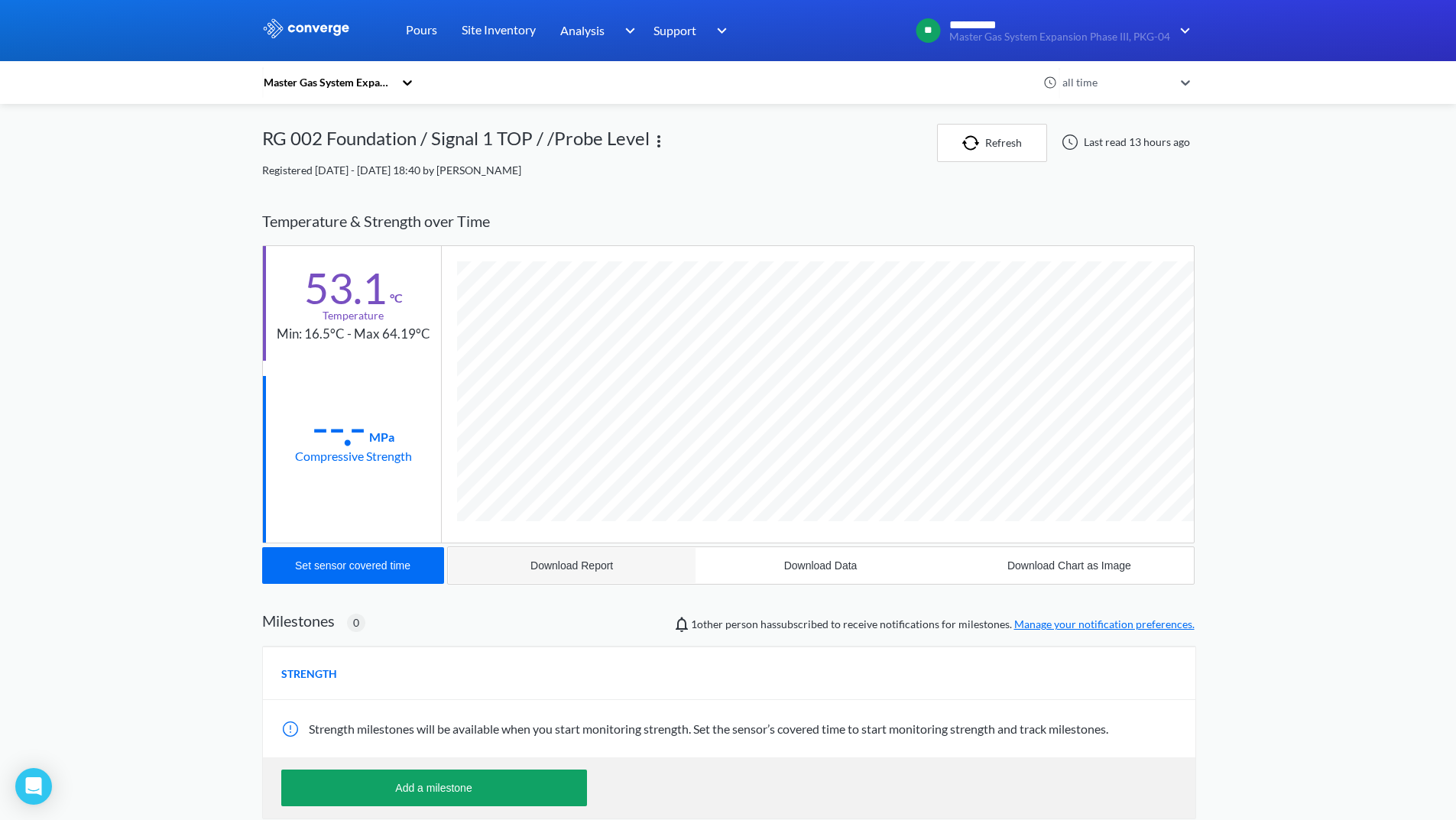
click at [560, 564] on div "Download Report" at bounding box center [571, 566] width 82 height 13
